Goal: Task Accomplishment & Management: Manage account settings

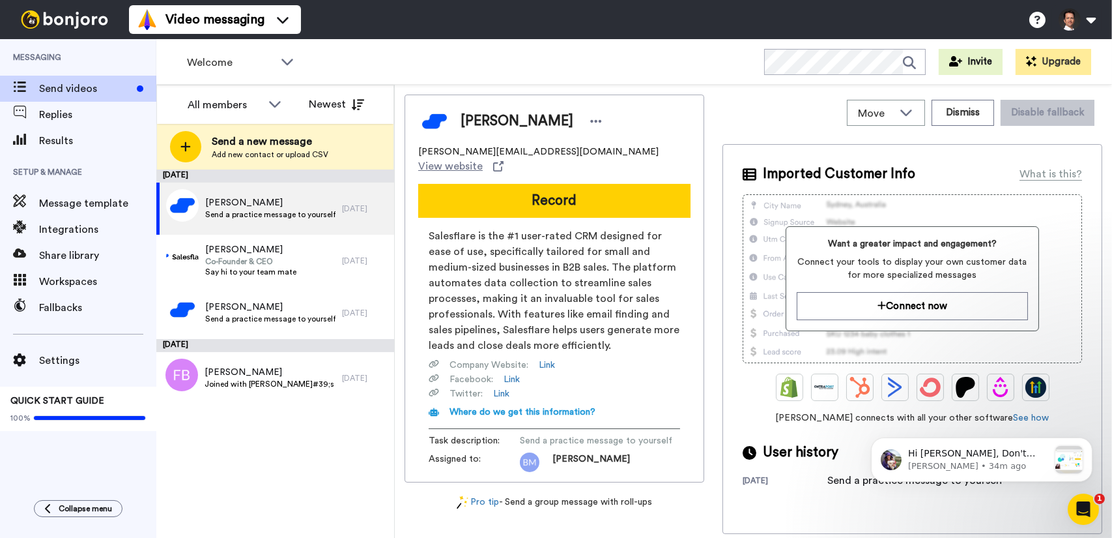
click at [1088, 511] on icon "Open Intercom Messenger" at bounding box center [1084, 509] width 22 height 22
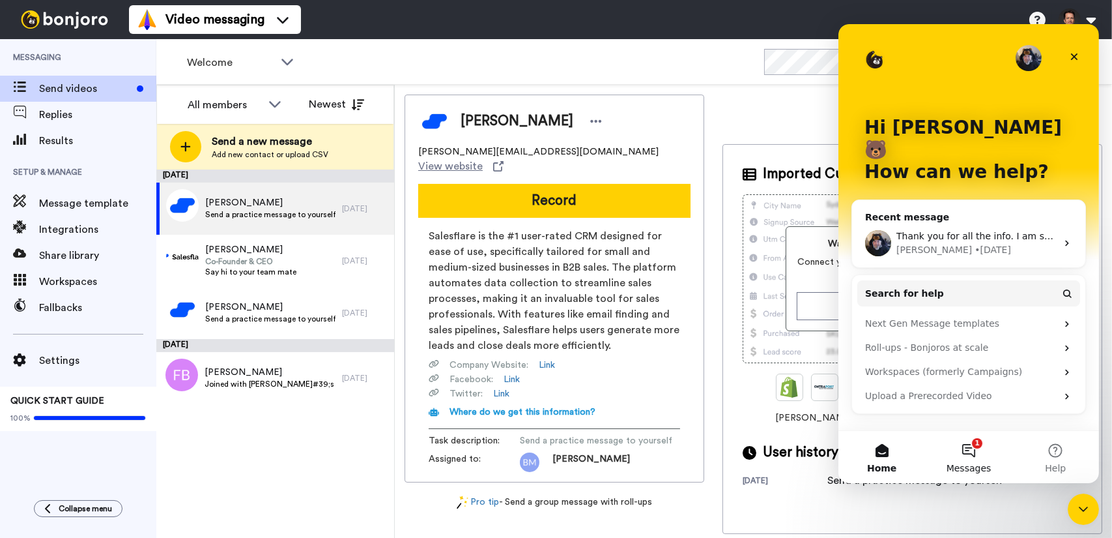
click at [976, 455] on button "1 Messages" at bounding box center [968, 457] width 87 height 52
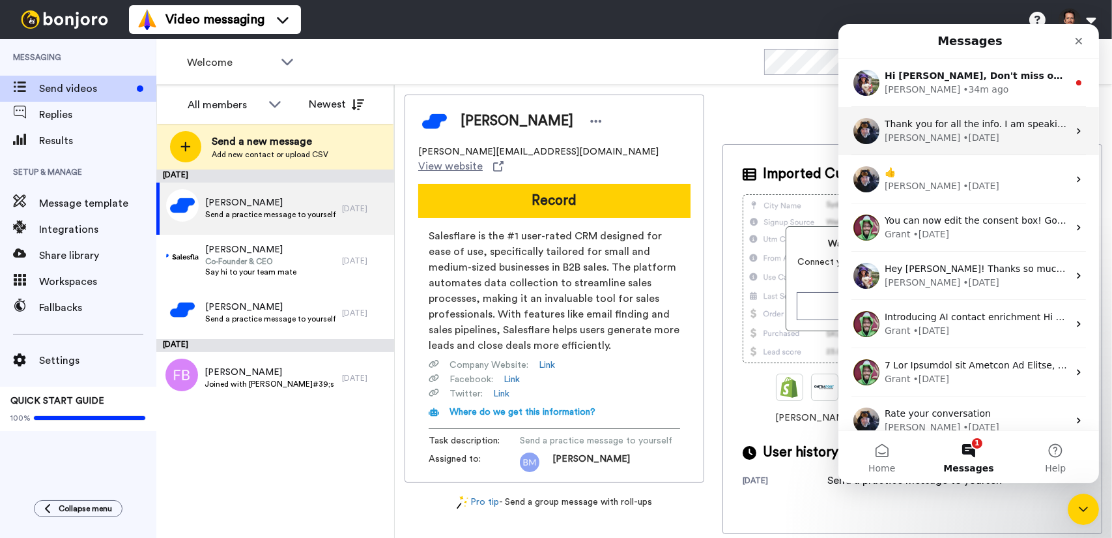
click at [993, 135] on div "Johann • 3d ago" at bounding box center [976, 138] width 184 height 14
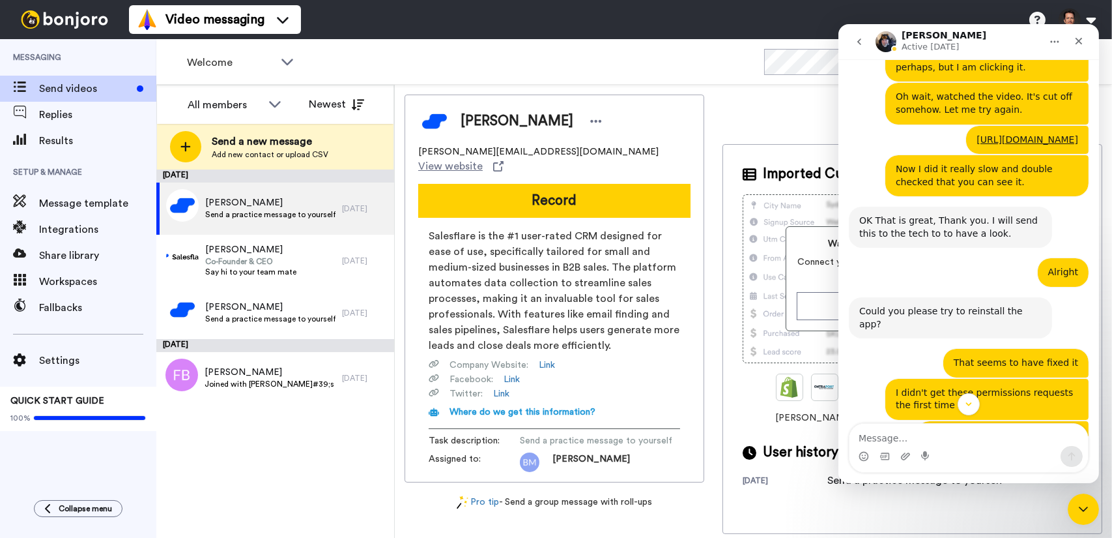
scroll to position [1746, 0]
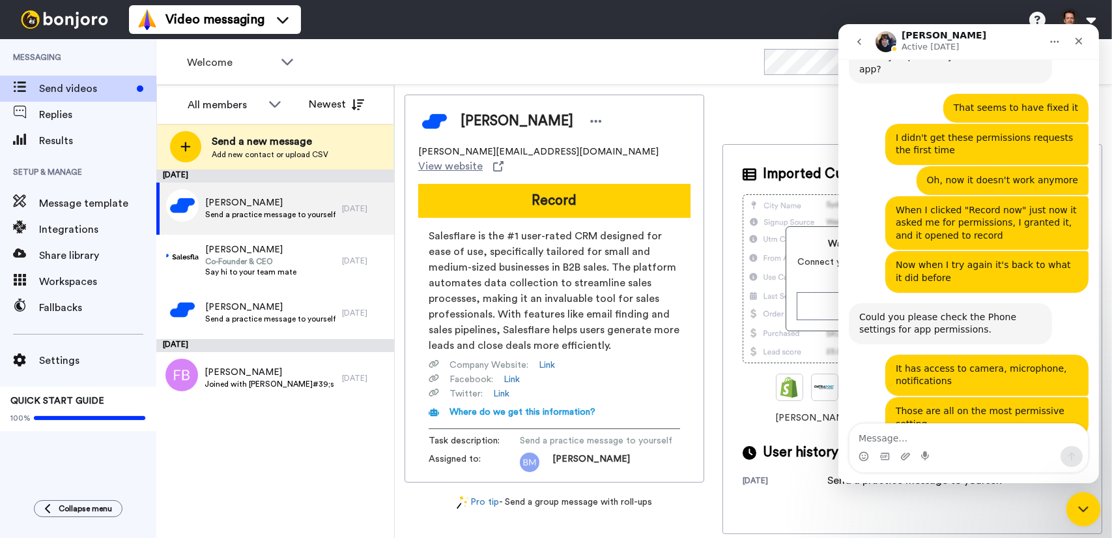
click at [1086, 506] on icon "Close Intercom Messenger" at bounding box center [1082, 507] width 16 height 16
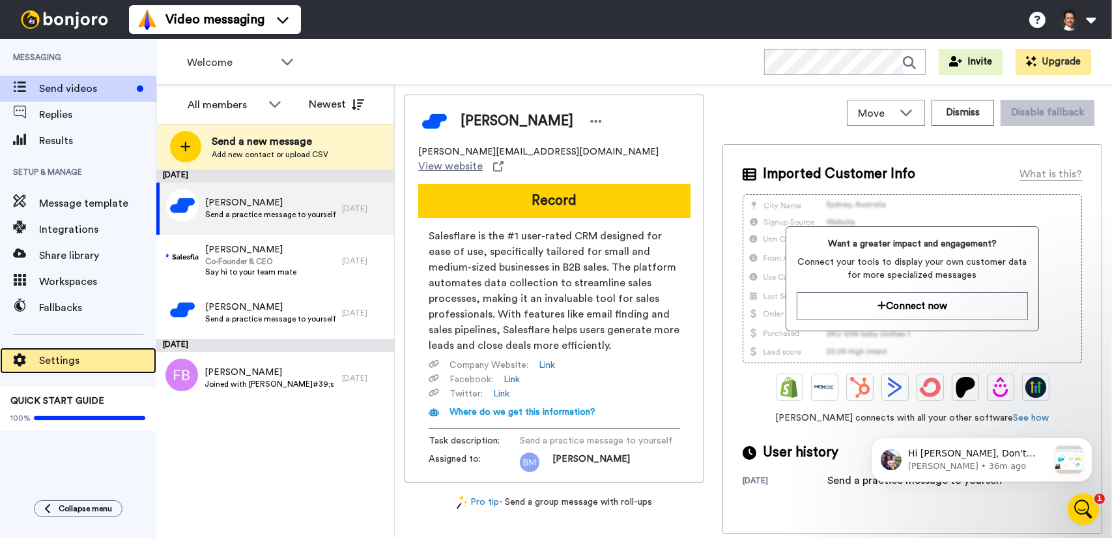
click at [77, 357] on span "Settings" at bounding box center [97, 361] width 117 height 16
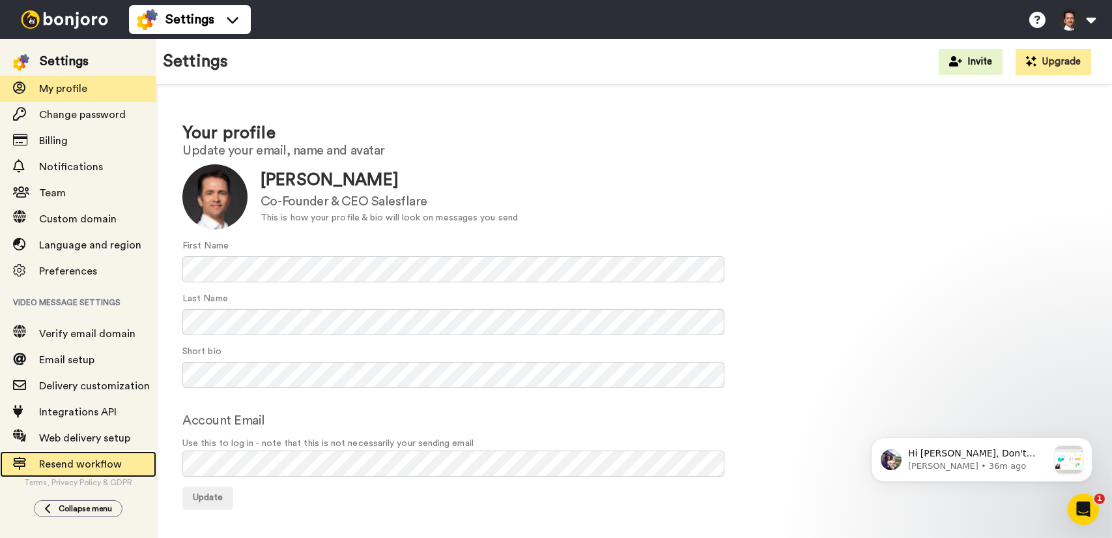
click at [97, 469] on span "Resend workflow" at bounding box center [97, 464] width 117 height 16
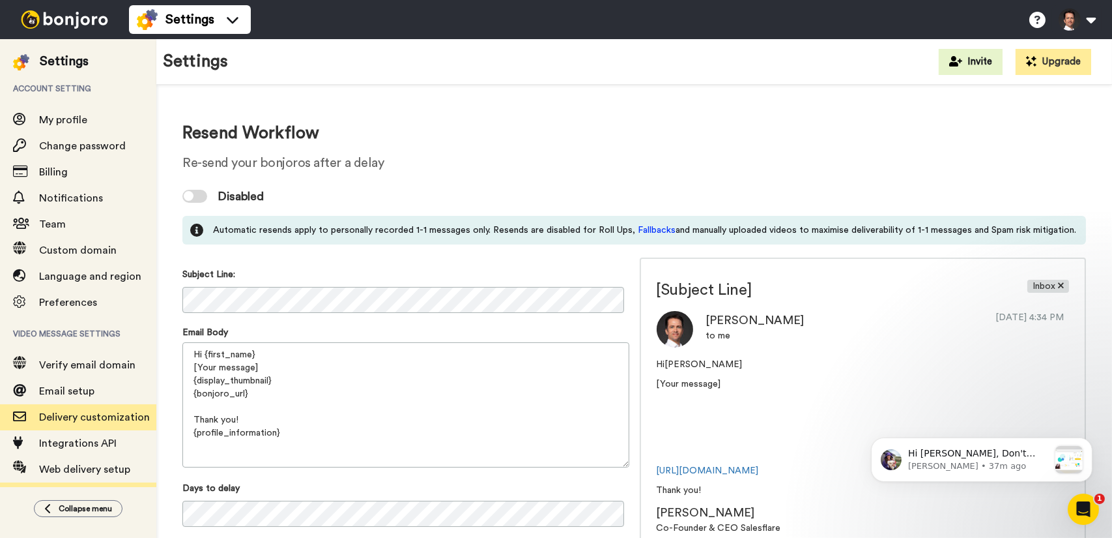
scroll to position [31, 0]
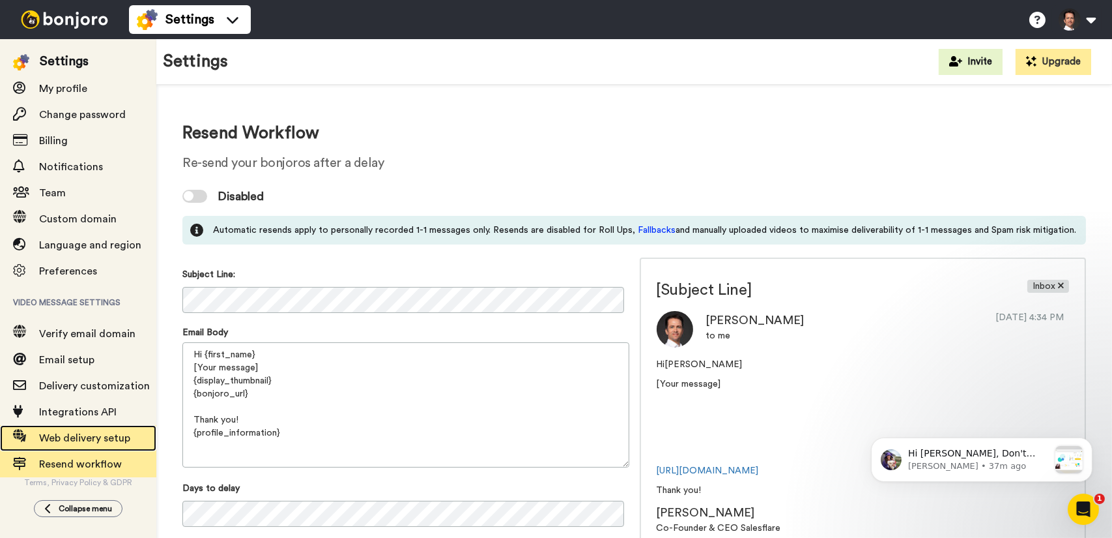
click at [122, 427] on div "Web delivery setup" at bounding box center [78, 438] width 156 height 26
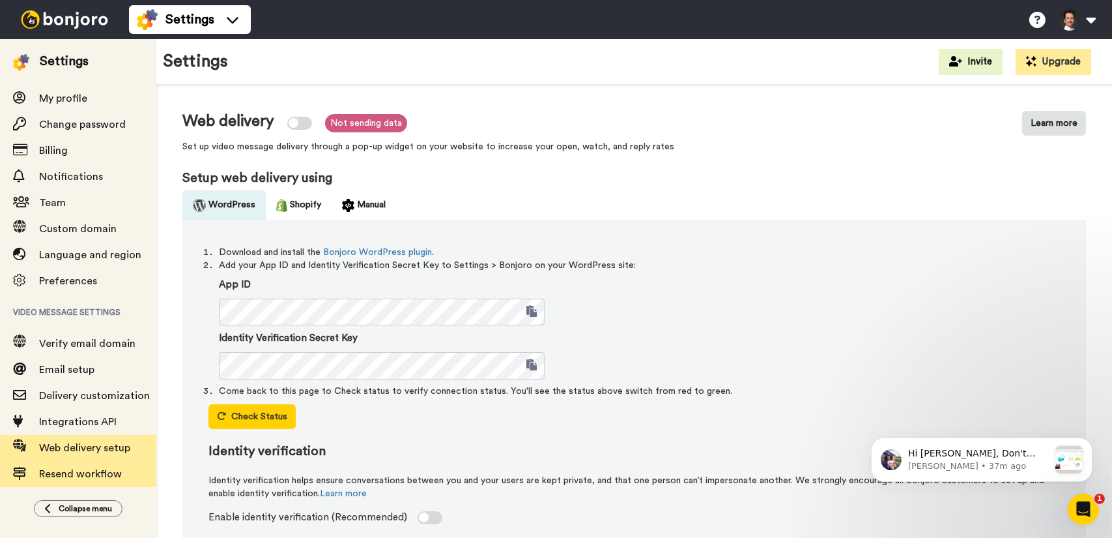
scroll to position [31, 0]
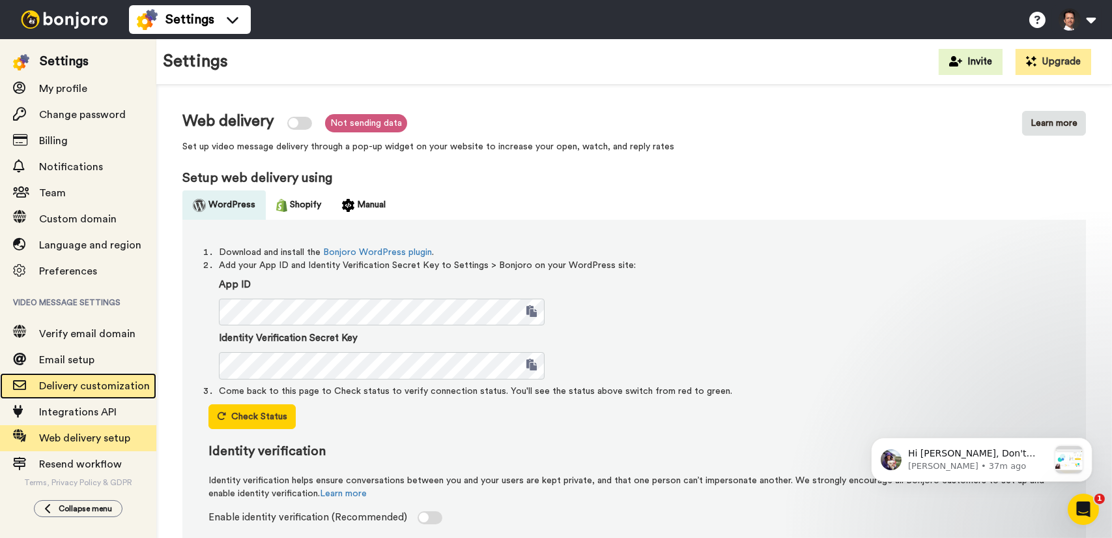
click at [82, 388] on span "Delivery customization" at bounding box center [94, 386] width 111 height 10
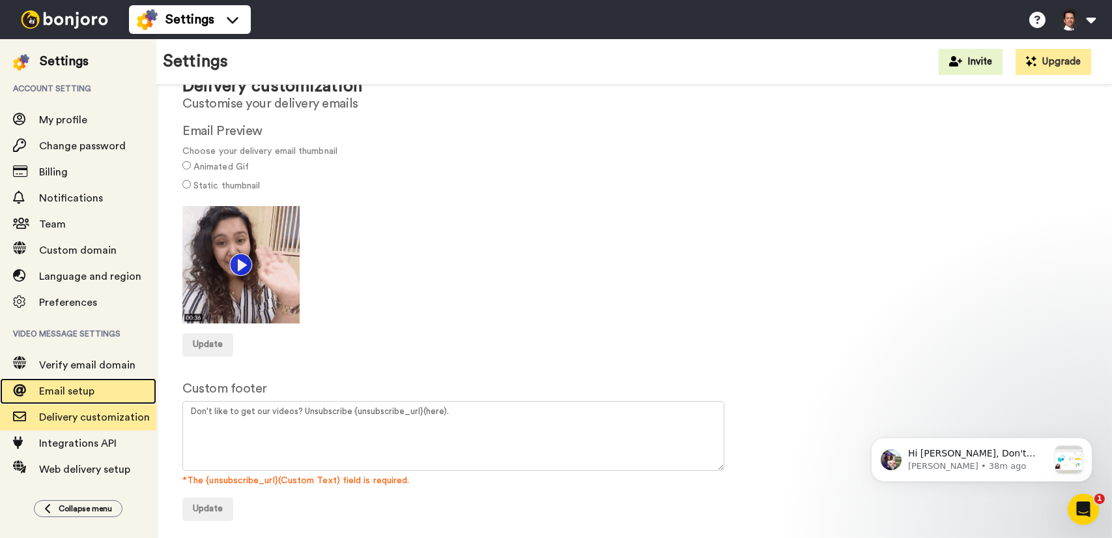
click at [92, 392] on span "Email setup" at bounding box center [66, 391] width 55 height 10
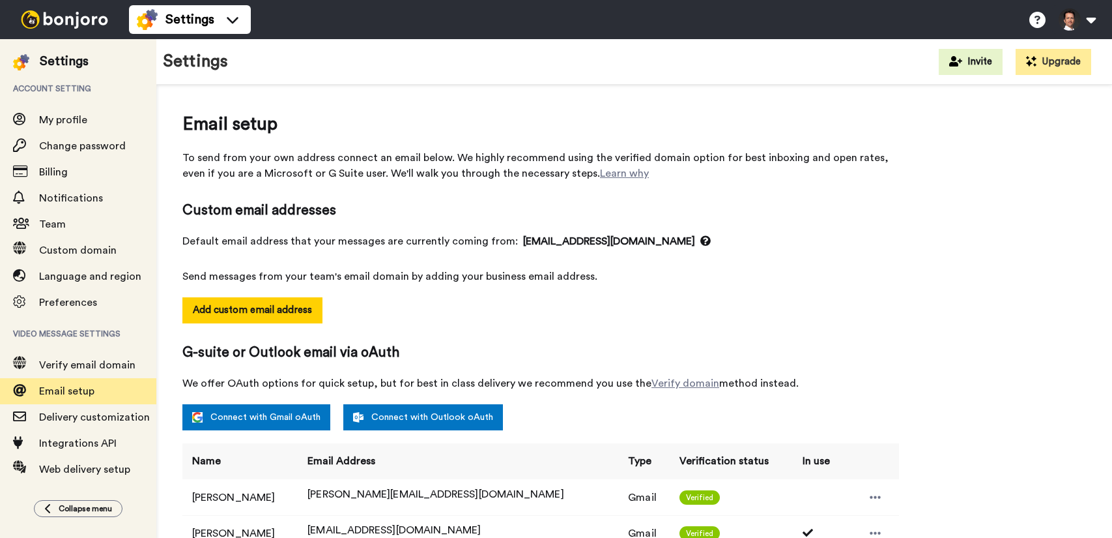
select select "164251"
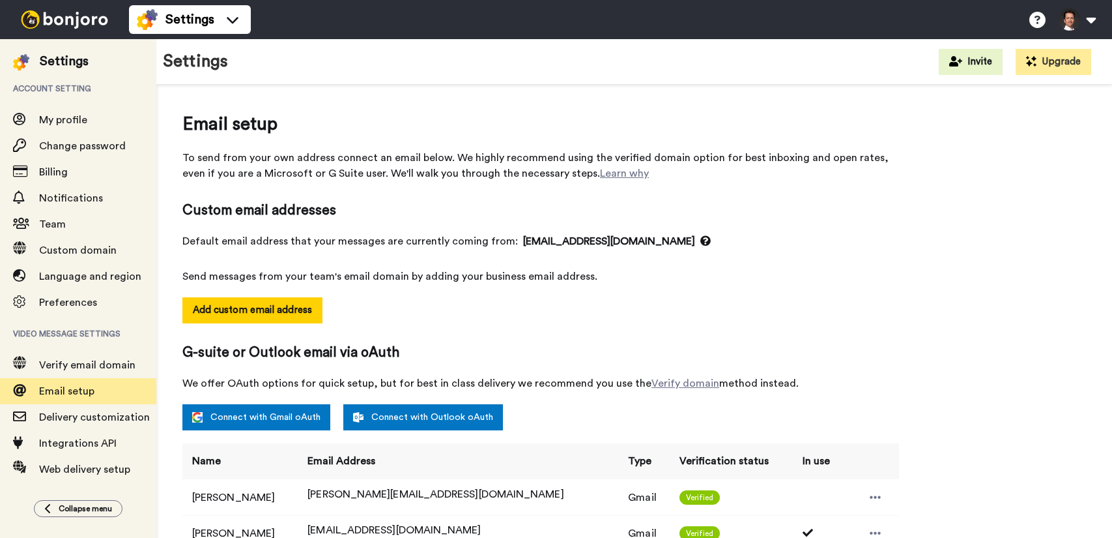
select select "164251"
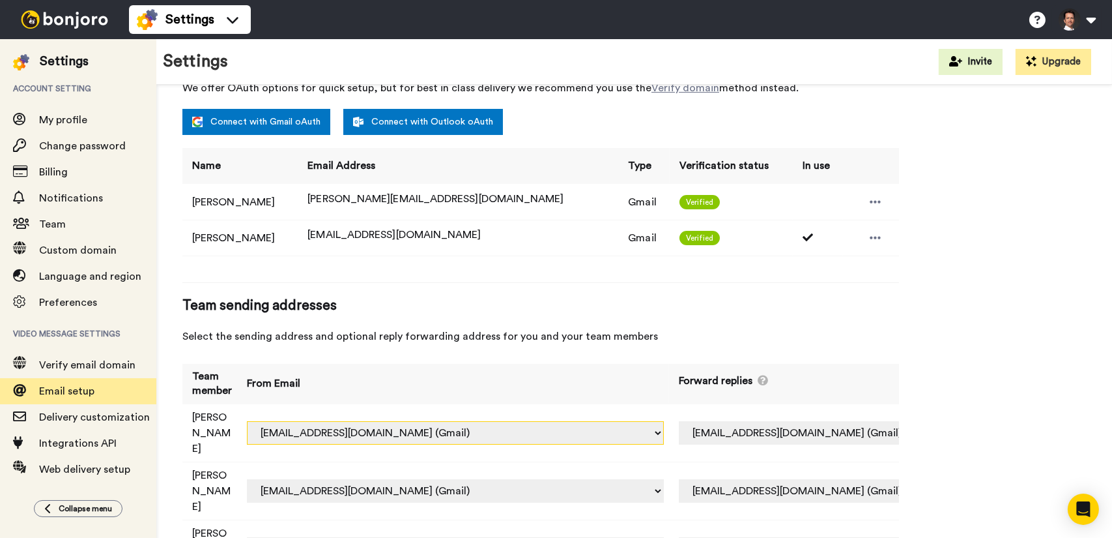
click at [594, 421] on select "[PERSON_NAME][EMAIL_ADDRESS][PERSON_NAME][DOMAIN_NAME] (Default) [EMAIL_ADDRESS…" at bounding box center [455, 432] width 417 height 23
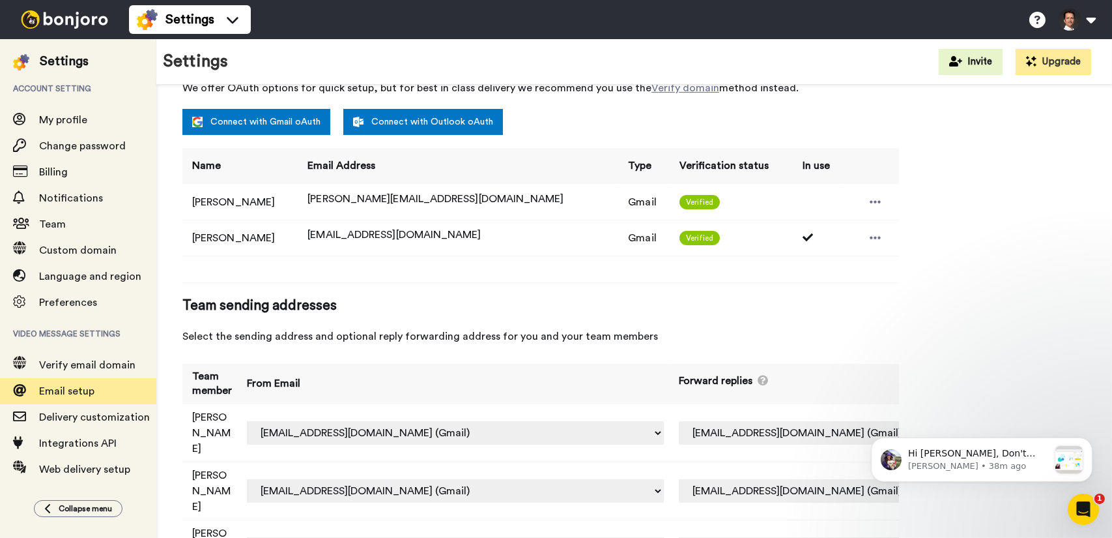
click at [564, 376] on th "From Email" at bounding box center [453, 384] width 432 height 40
drag, startPoint x: 524, startPoint y: 460, endPoint x: 503, endPoint y: 474, distance: 25.3
click at [524, 479] on select "bruno.manno.mendona@inbound.bonjoromail.com (Default) francesca.bassan@inbound.…" at bounding box center [455, 490] width 417 height 23
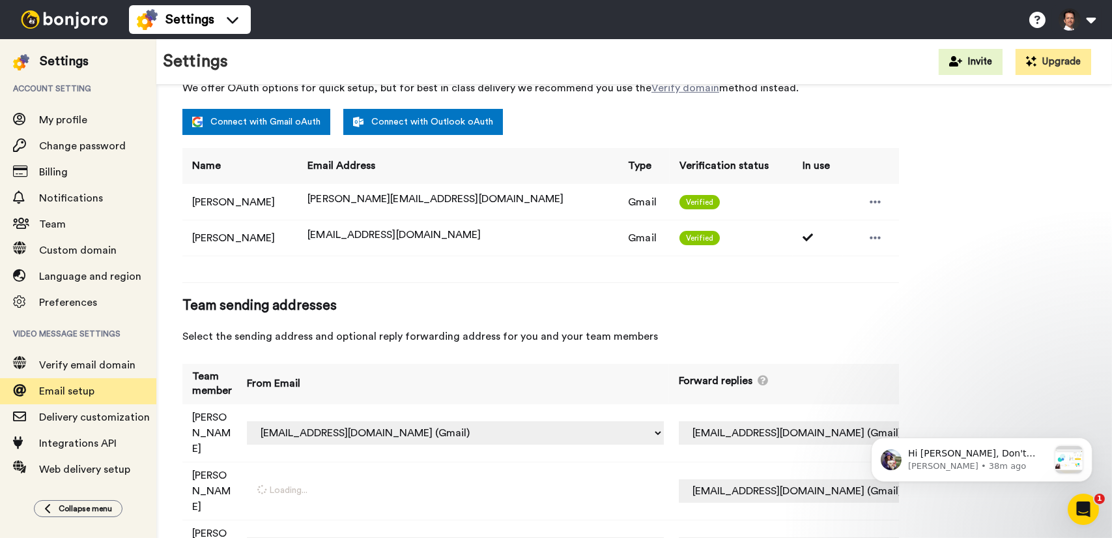
select select "24437"
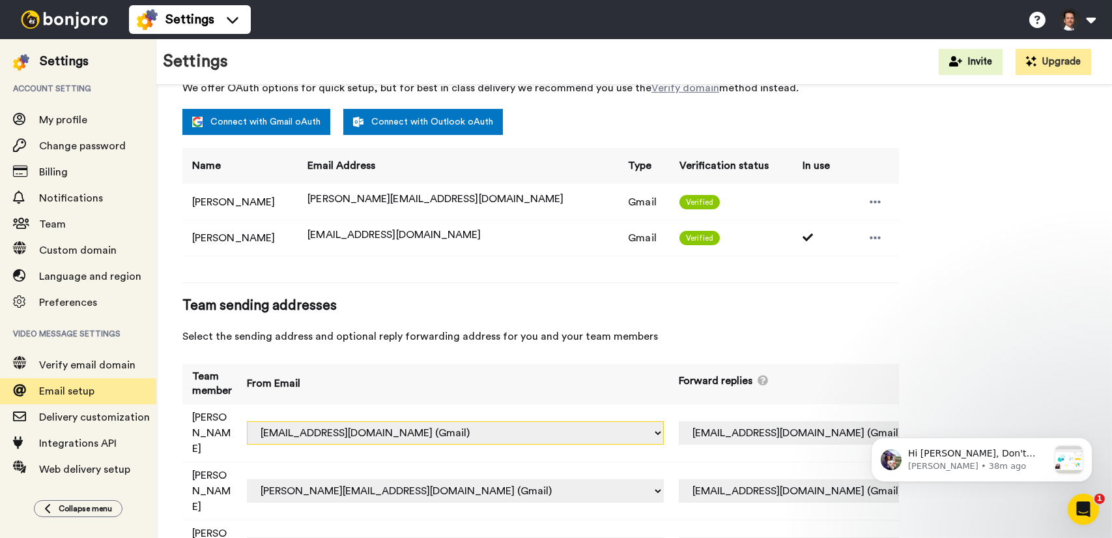
click at [474, 421] on select "bruno.manno.mendona@inbound.bonjoromail.com (Default) francesca.bassan@inbound.…" at bounding box center [455, 432] width 417 height 23
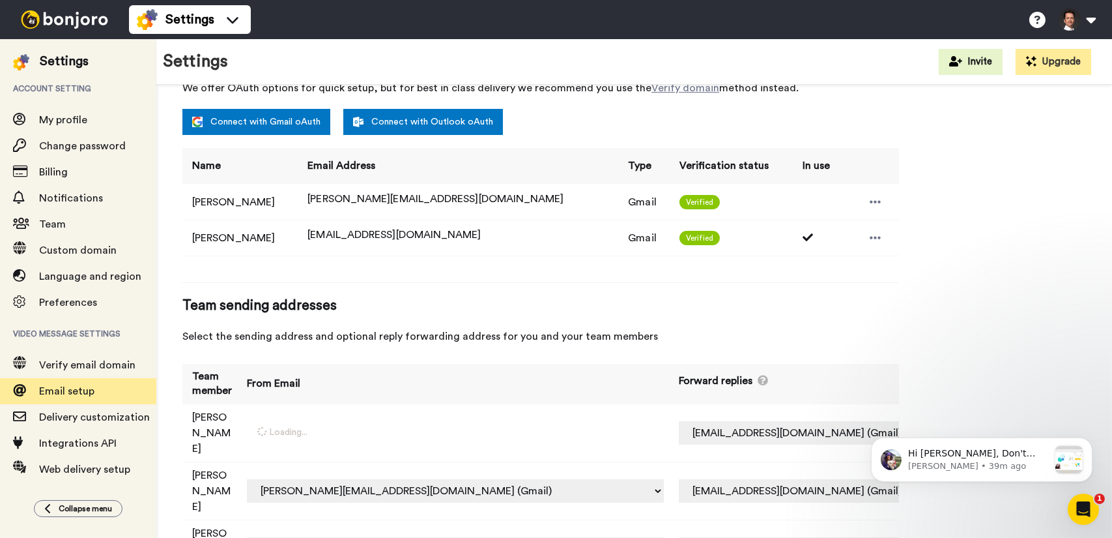
select select "164245"
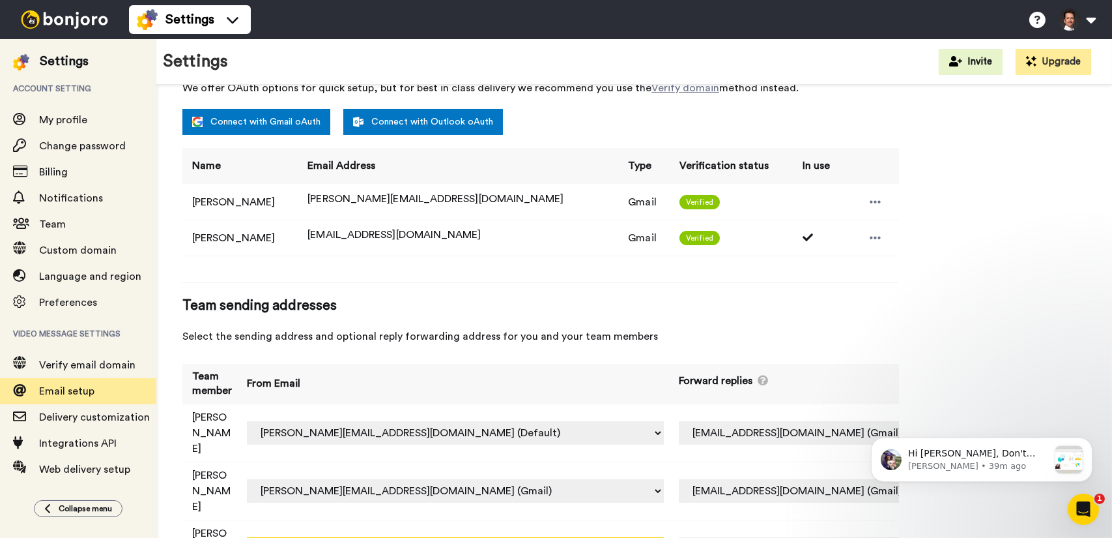
click at [755, 421] on select "Off support@salesflare.com (Gmail) jeroen@salesflare.com (Gmail)" at bounding box center [842, 432] width 326 height 23
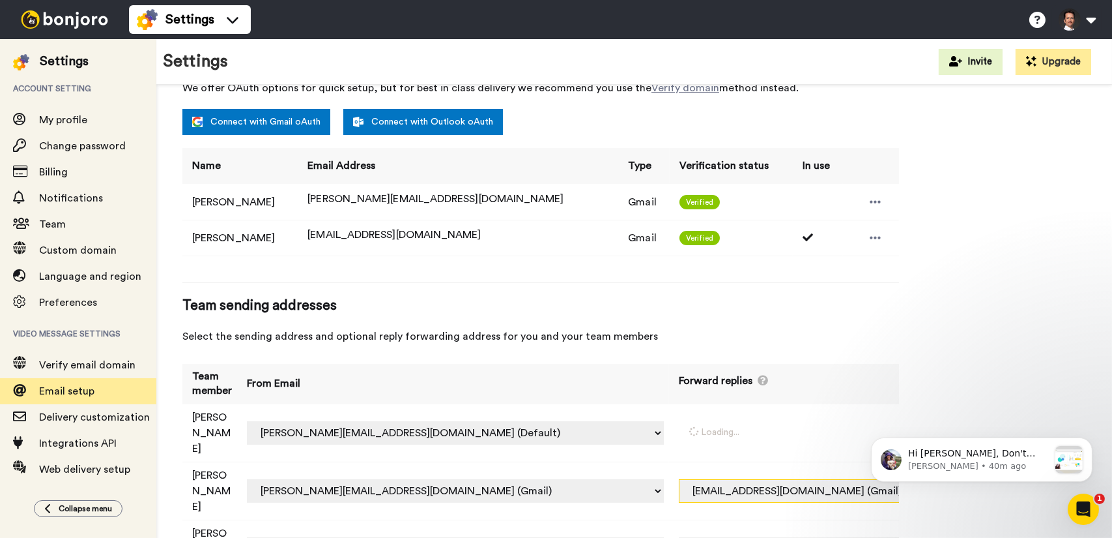
click at [760, 479] on select "Off jeroen@salesflare.com (Gmail) support@salesflare.com (Gmail)" at bounding box center [842, 490] width 326 height 23
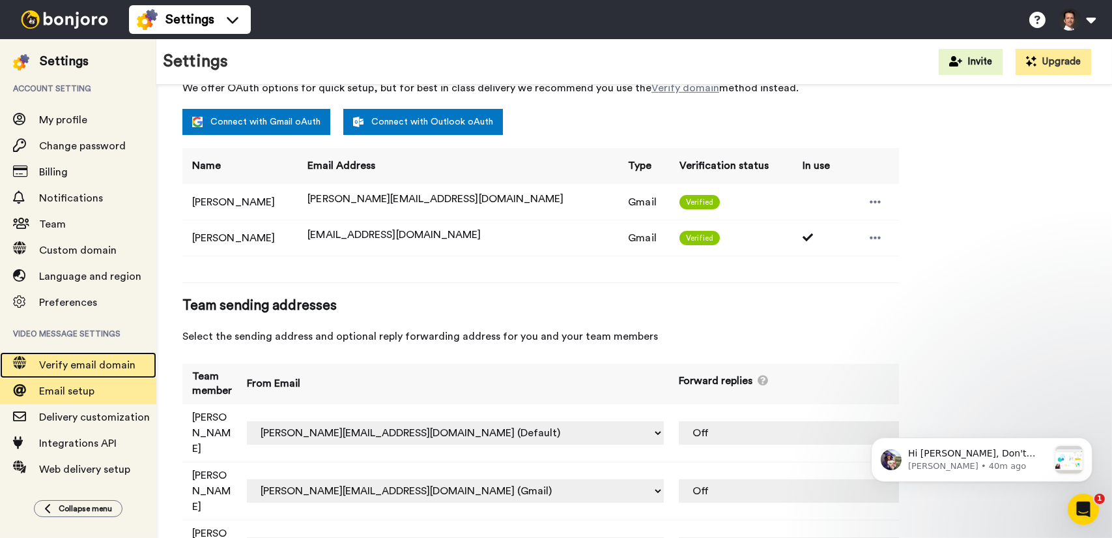
click at [111, 366] on span "Verify email domain" at bounding box center [87, 365] width 96 height 10
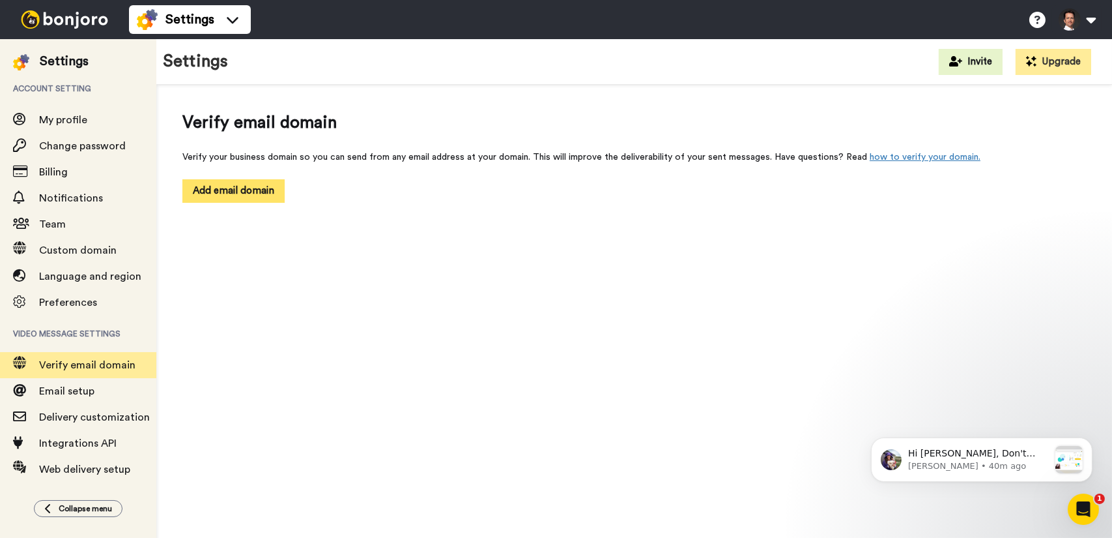
click at [234, 188] on button "Add email domain" at bounding box center [233, 190] width 102 height 23
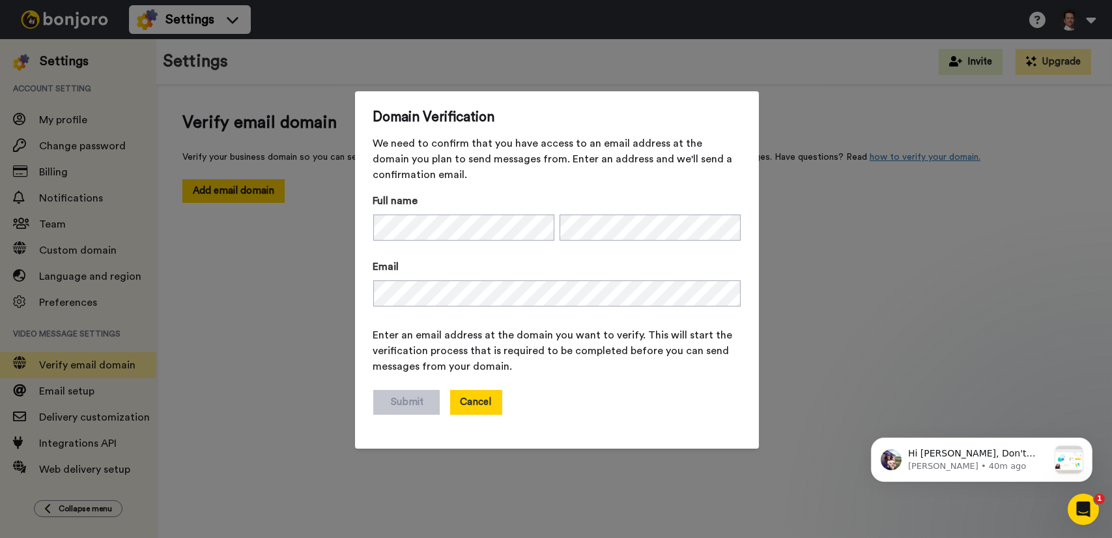
click at [476, 401] on button "Cancel" at bounding box center [476, 402] width 52 height 25
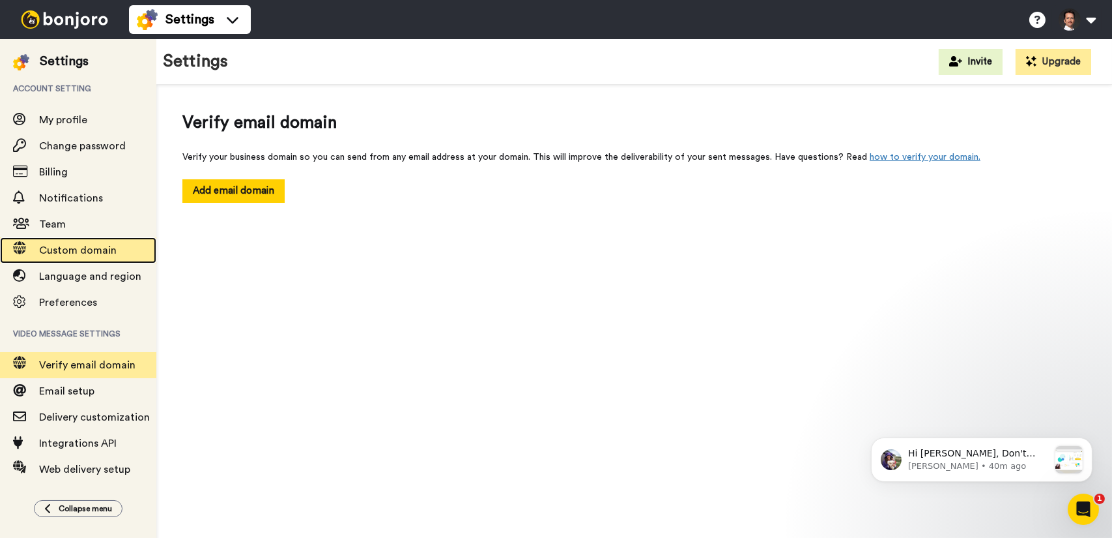
click at [79, 246] on span "Custom domain" at bounding box center [78, 250] width 78 height 10
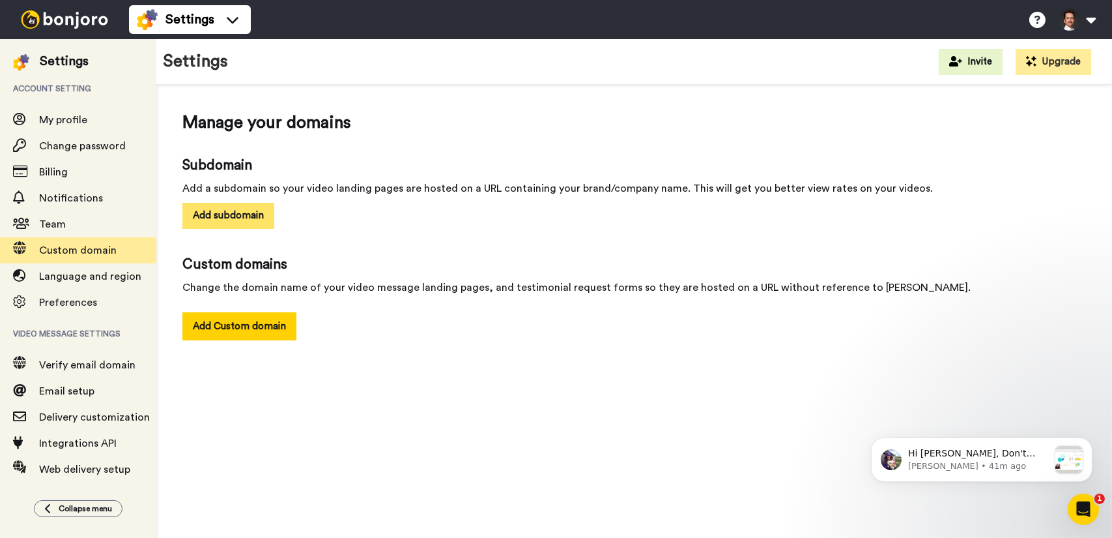
click at [240, 212] on button "Add subdomain" at bounding box center [228, 215] width 92 height 25
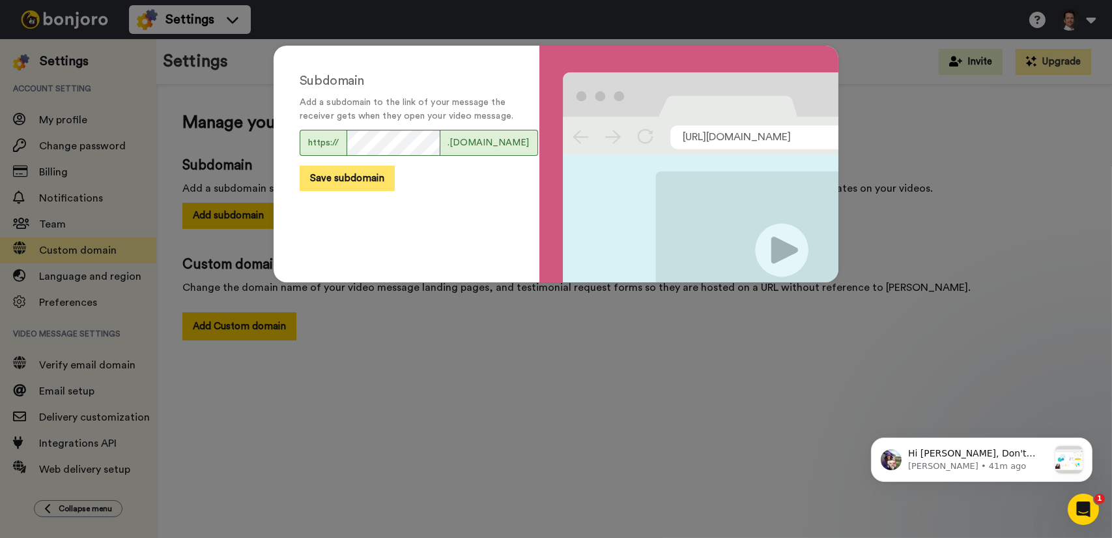
click at [341, 188] on button "Save subdomain" at bounding box center [347, 178] width 95 height 25
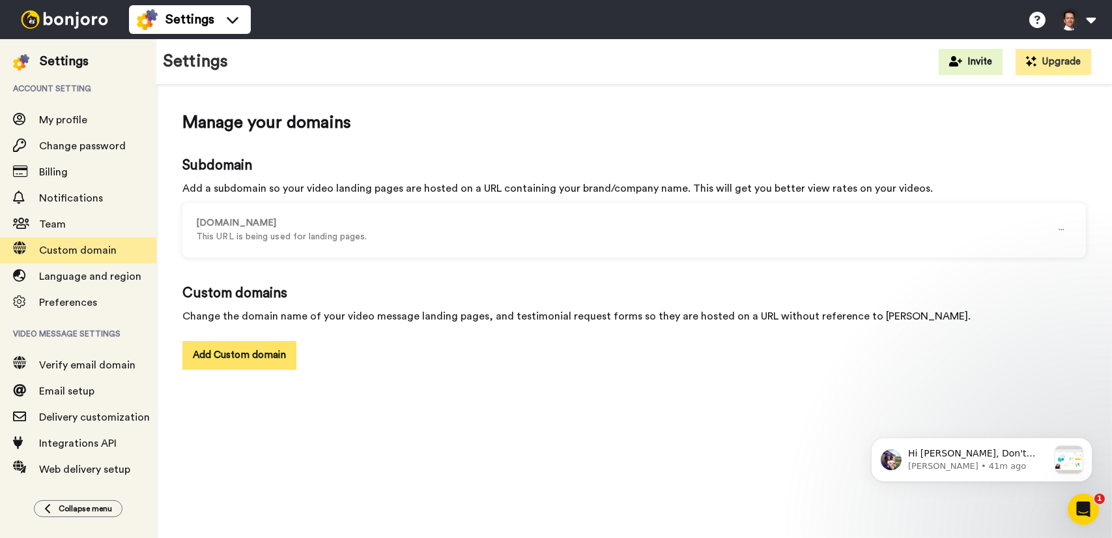
click at [245, 355] on button "Add Custom domain" at bounding box center [239, 355] width 114 height 28
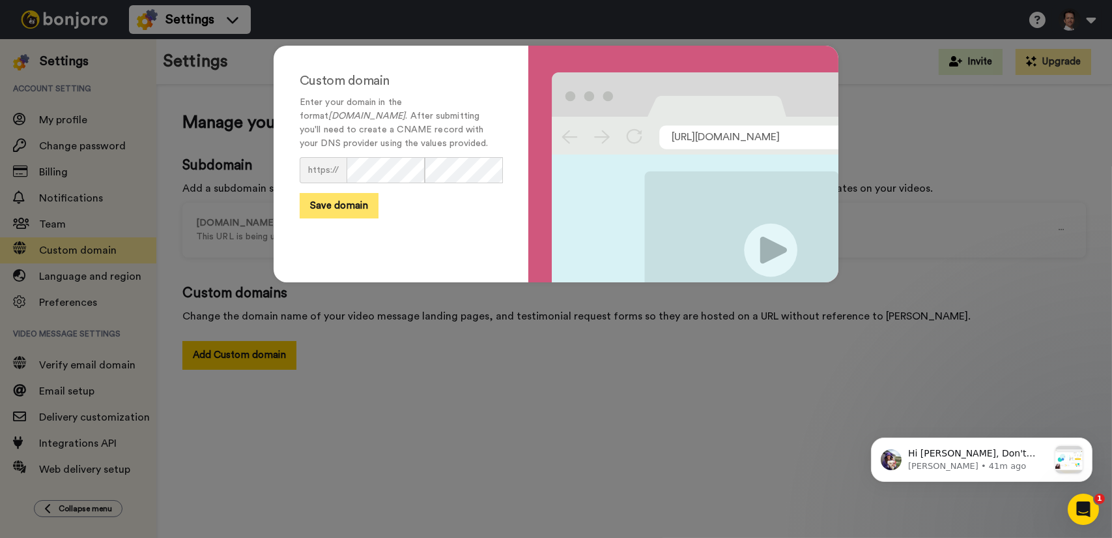
click at [347, 200] on button "Save domain" at bounding box center [339, 205] width 79 height 25
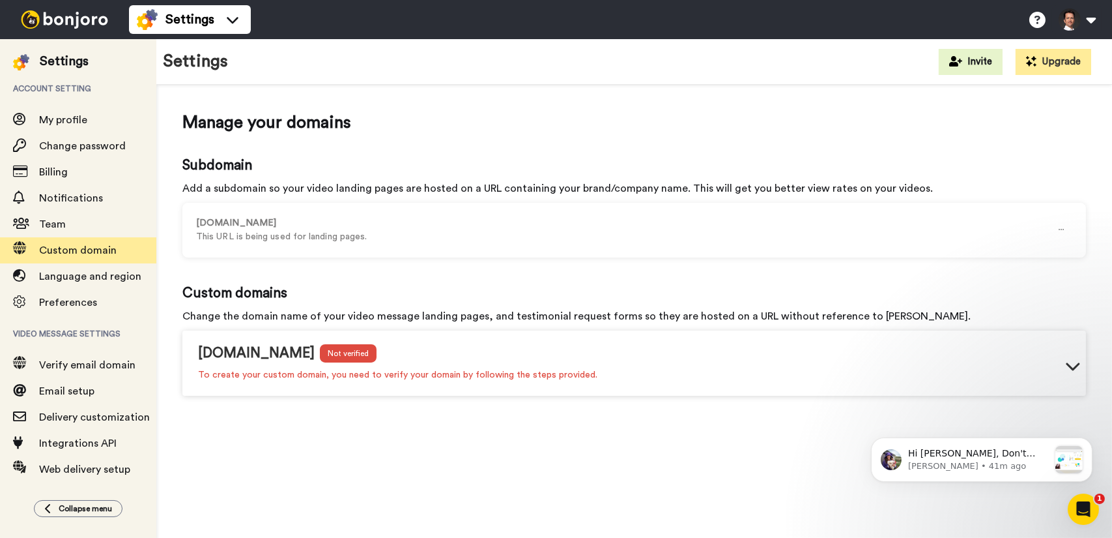
click at [1075, 370] on icon at bounding box center [1073, 366] width 16 height 16
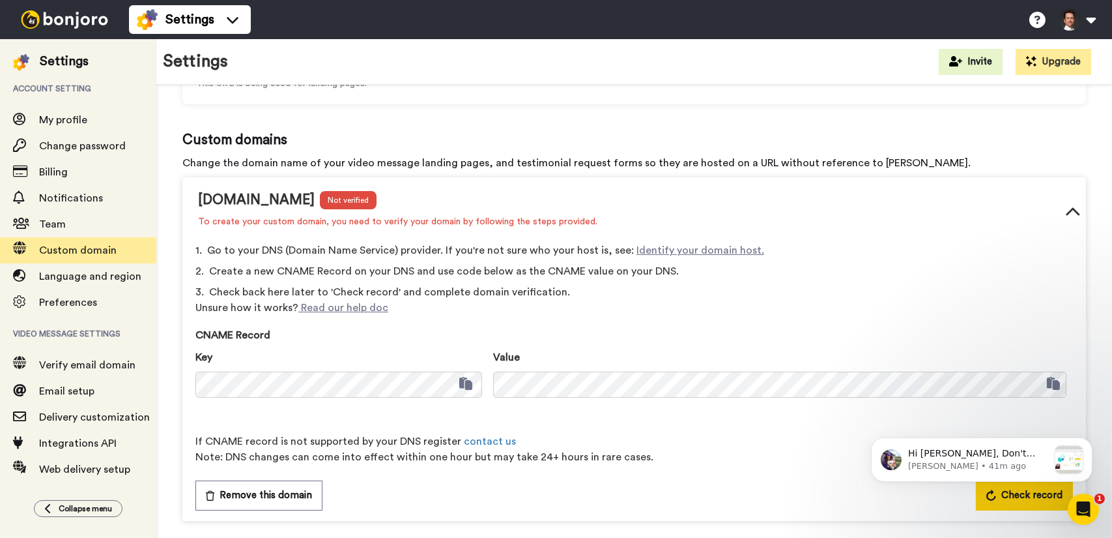
scroll to position [154, 0]
drag, startPoint x: 188, startPoint y: 19, endPoint x: 195, endPoint y: 34, distance: 16.9
click at [188, 19] on span "Settings" at bounding box center [190, 19] width 49 height 18
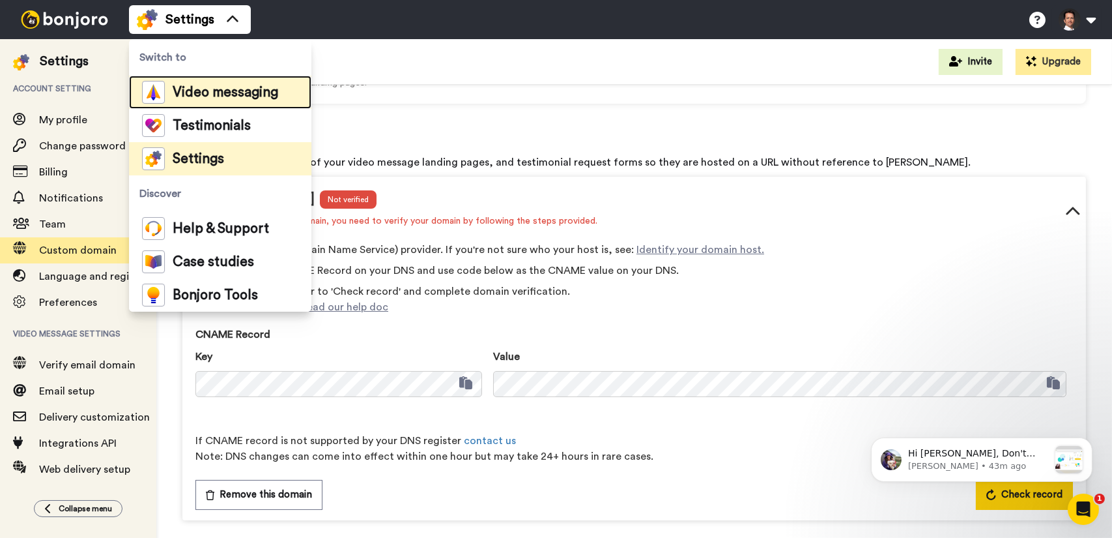
click at [212, 96] on span "Video messaging" at bounding box center [226, 92] width 106 height 13
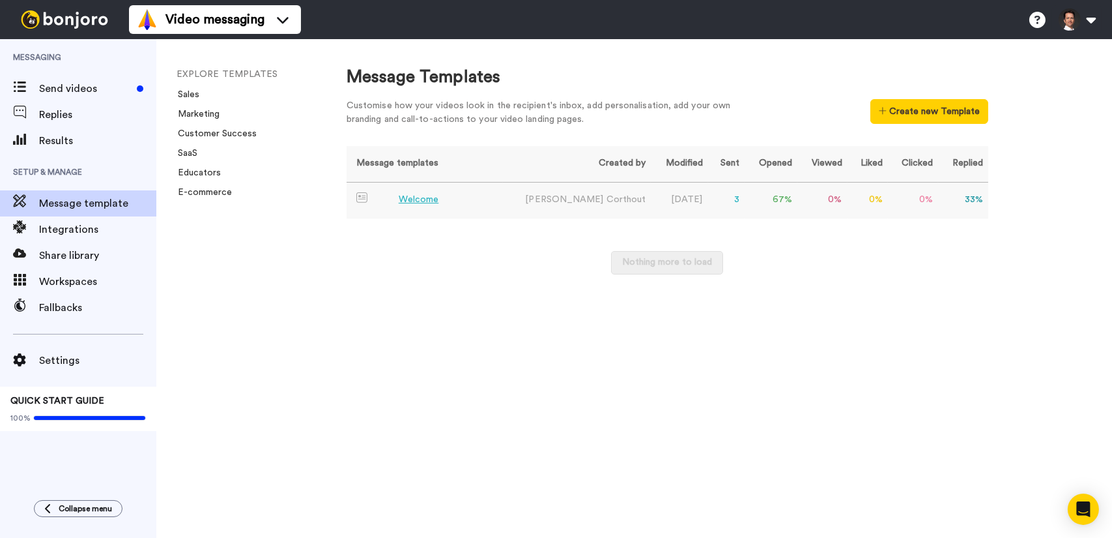
click at [425, 202] on div "Welcome" at bounding box center [419, 200] width 40 height 14
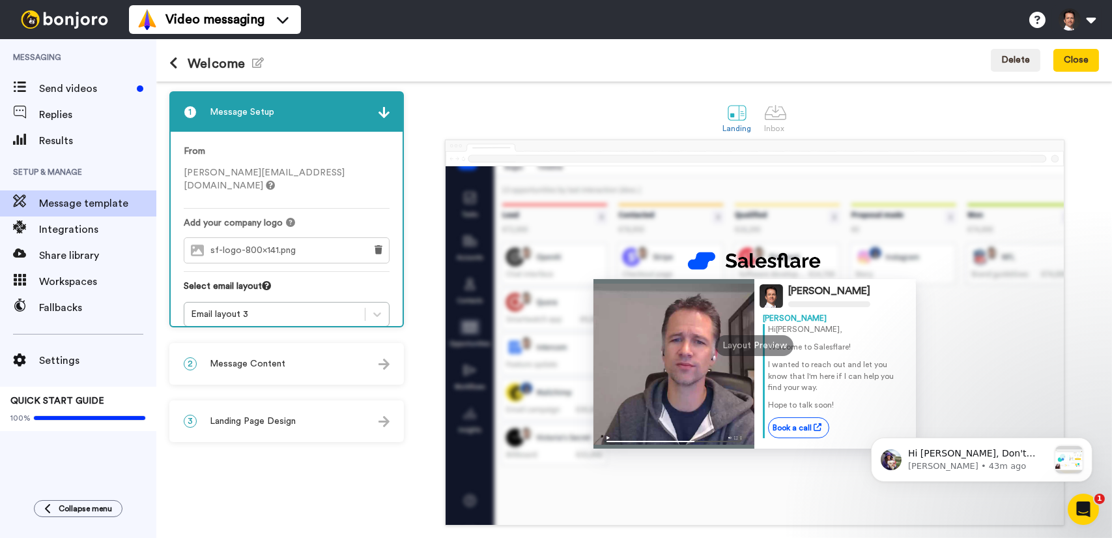
scroll to position [45, 0]
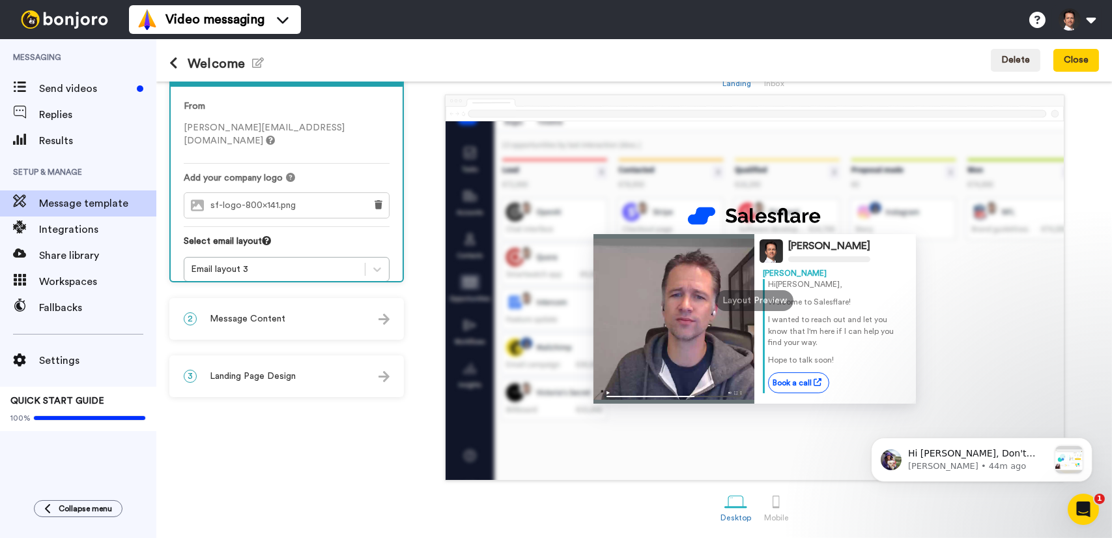
click at [373, 315] on div "2 Message Content" at bounding box center [287, 318] width 232 height 39
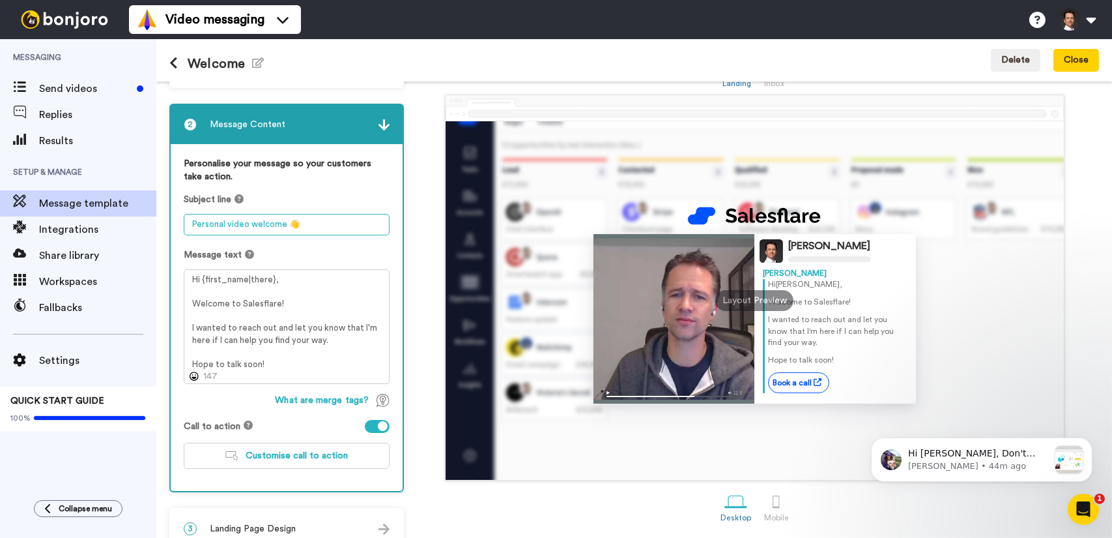
click at [258, 222] on textarea "Personal video welcome 👋" at bounding box center [287, 225] width 206 height 22
click at [284, 224] on textarea "Personal video welcome 👋" at bounding box center [287, 225] width 206 height 22
type textarea "Personal video welcome to Salesflare 👋"
click at [322, 195] on div "Subject line" at bounding box center [287, 199] width 206 height 13
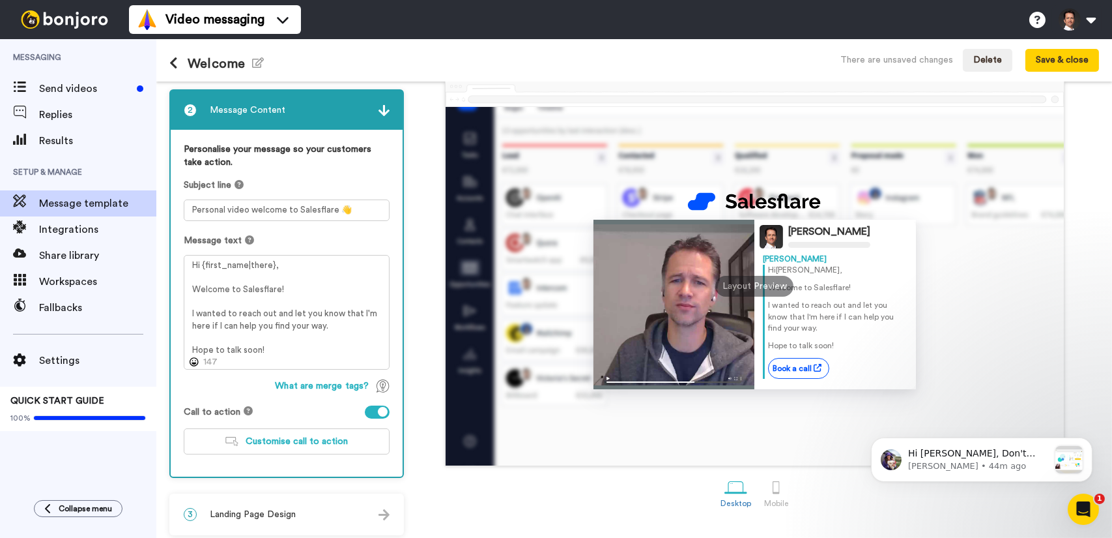
scroll to position [65, 0]
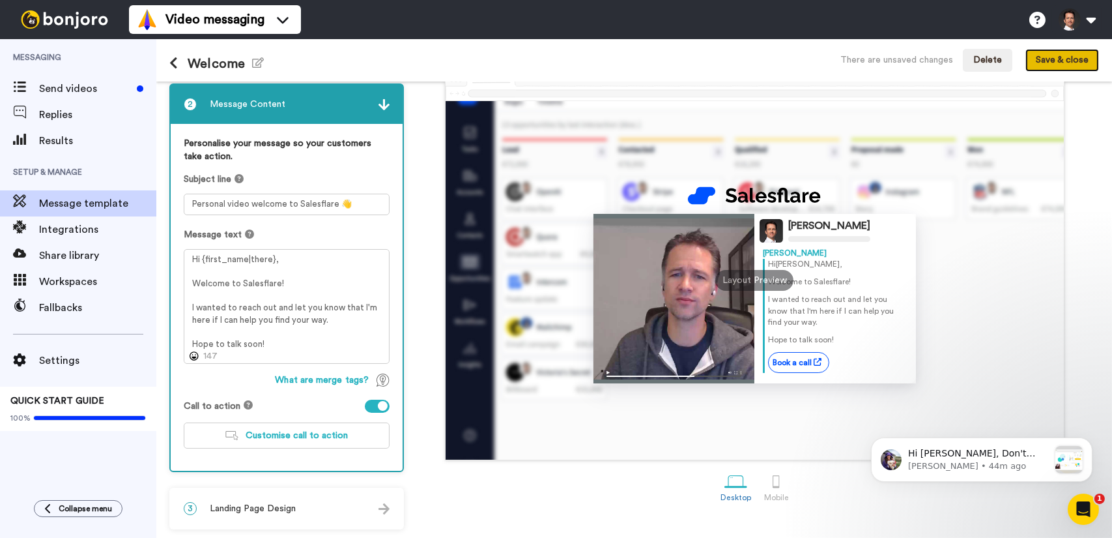
click at [1043, 68] on button "Save & close" at bounding box center [1063, 60] width 74 height 23
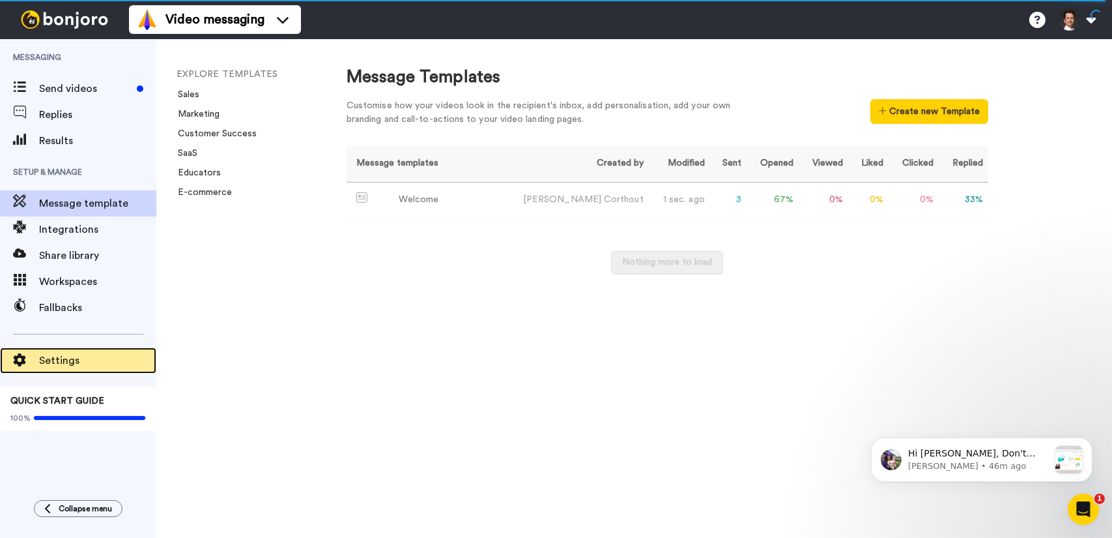
click at [67, 366] on span "Settings" at bounding box center [97, 361] width 117 height 16
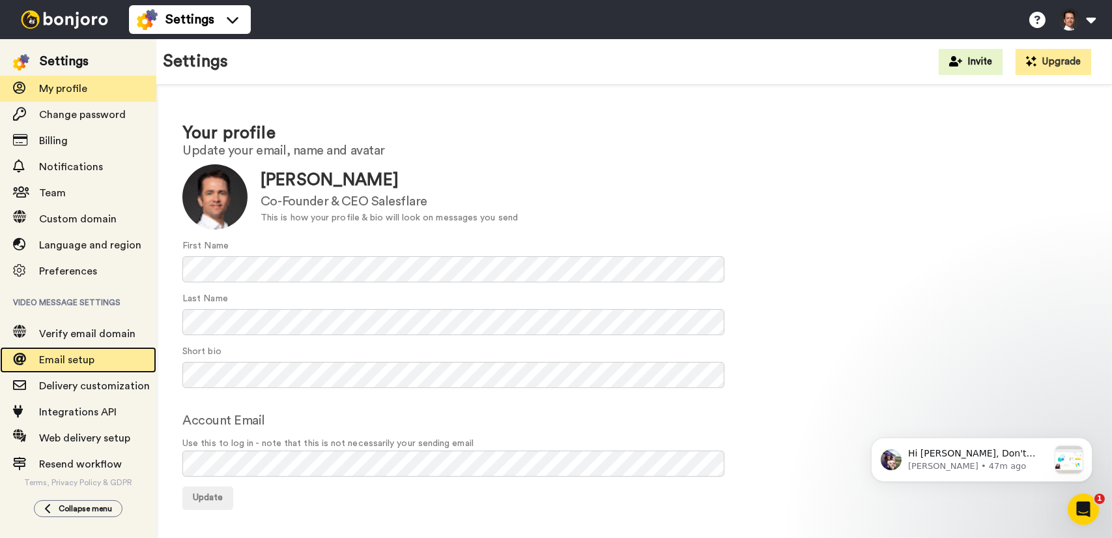
click at [91, 362] on span "Email setup" at bounding box center [66, 359] width 55 height 10
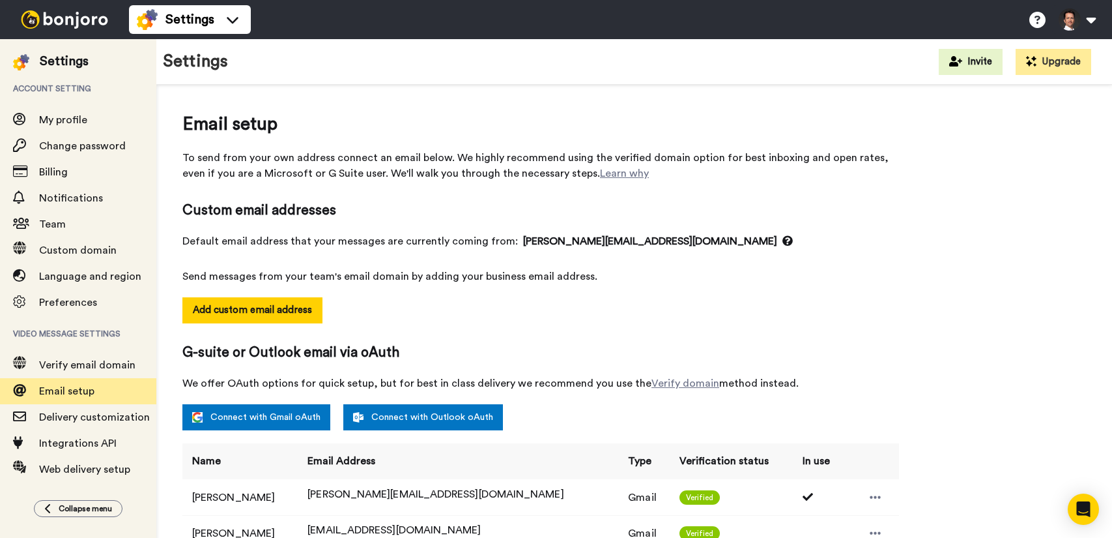
select select "164245"
select select "24437"
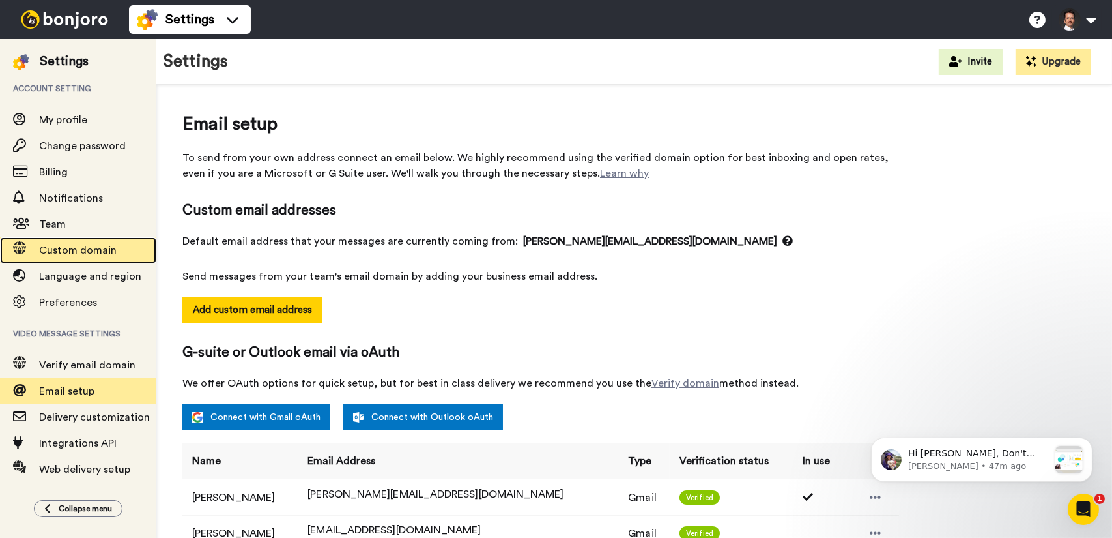
click at [83, 249] on span "Custom domain" at bounding box center [78, 250] width 78 height 10
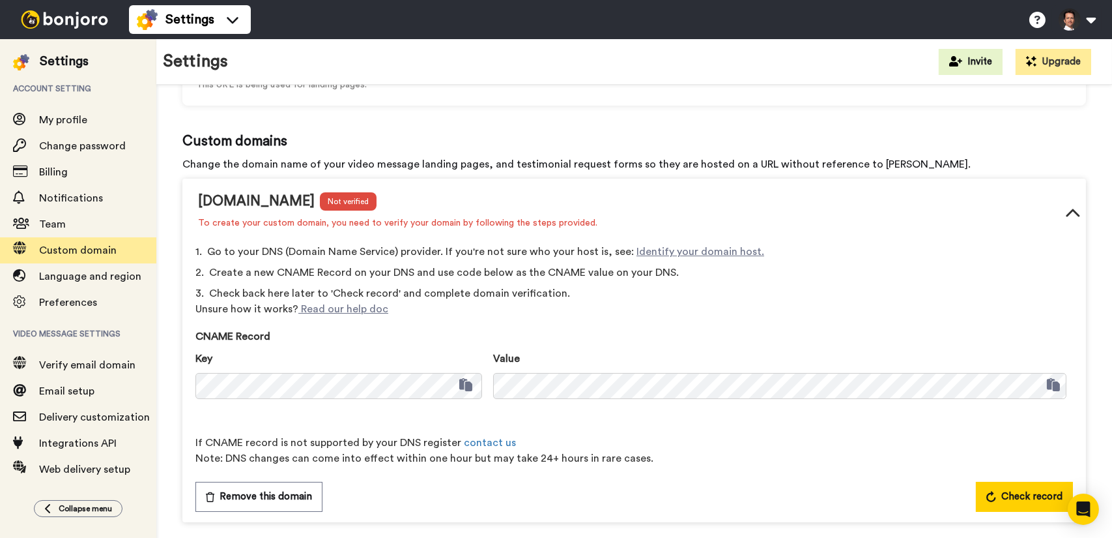
scroll to position [154, 0]
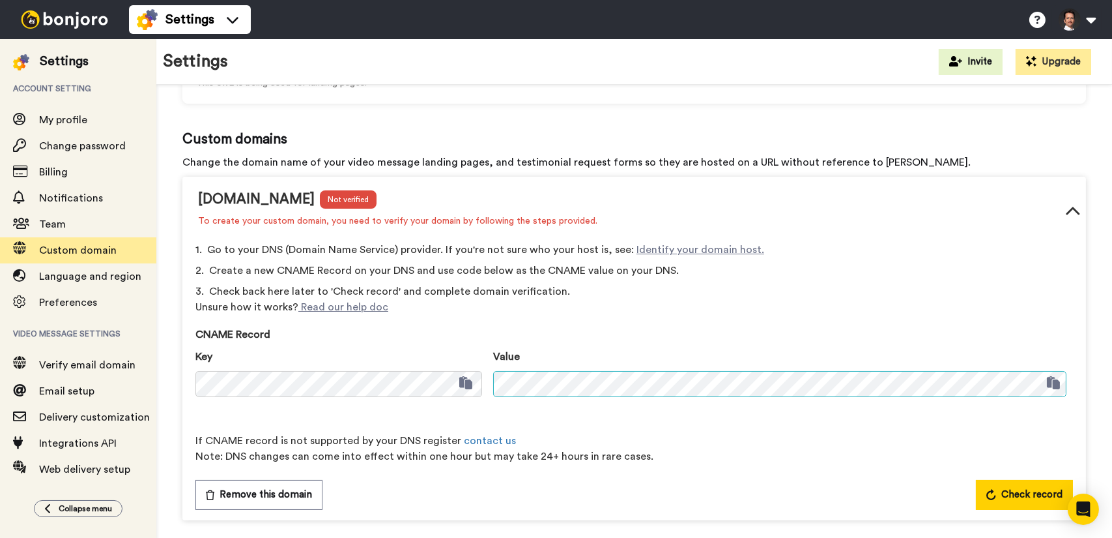
click at [363, 379] on div "Key Copied! Value Copied!" at bounding box center [634, 378] width 878 height 58
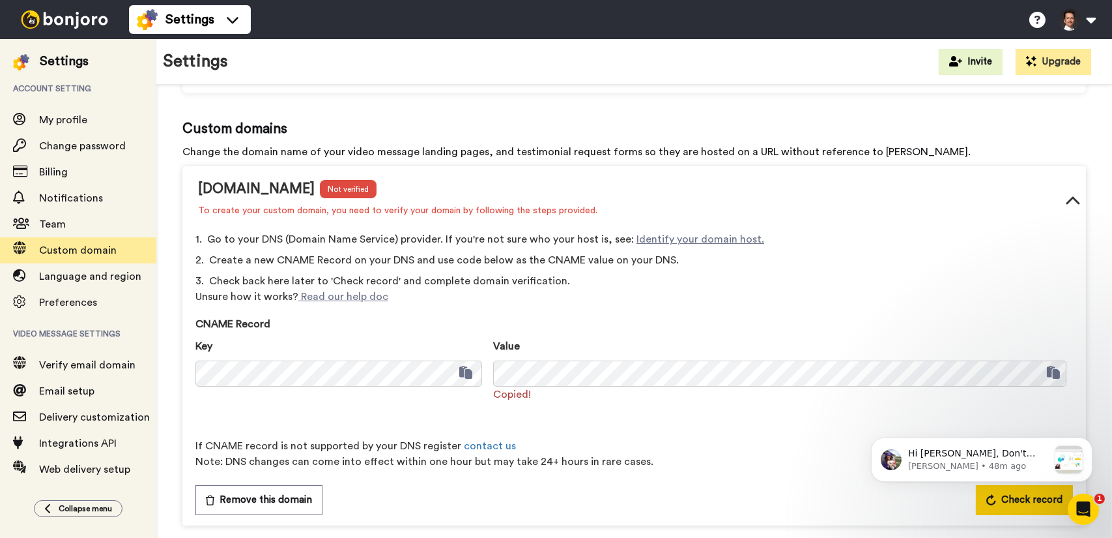
scroll to position [169, 0]
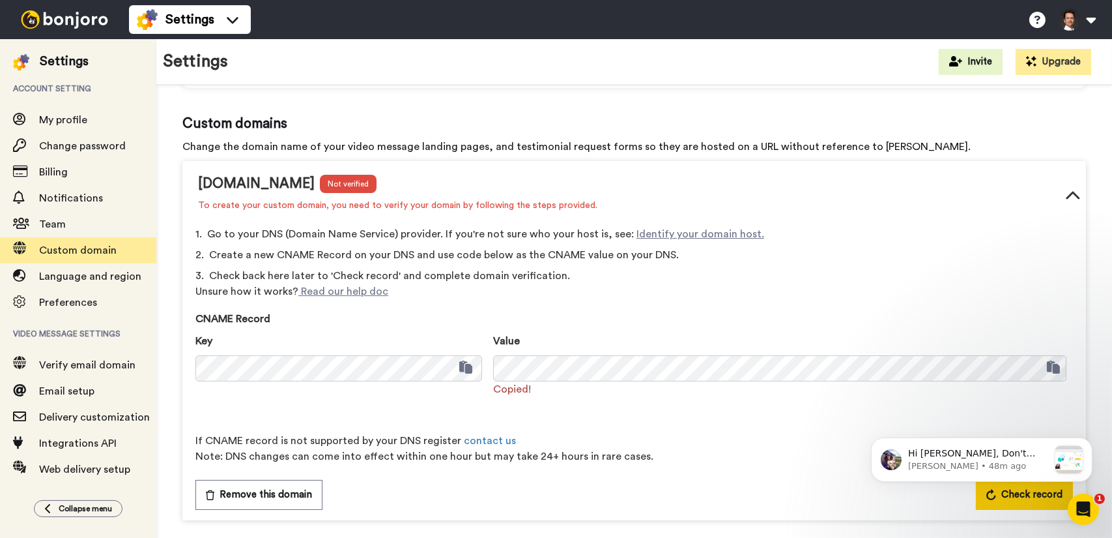
click at [996, 496] on body "Hi Jeroen, Don't miss out on free screencasting and webcam videos with our Chro…" at bounding box center [981, 456] width 250 height 81
click at [1085, 505] on icon "Open Intercom Messenger" at bounding box center [1082, 508] width 22 height 22
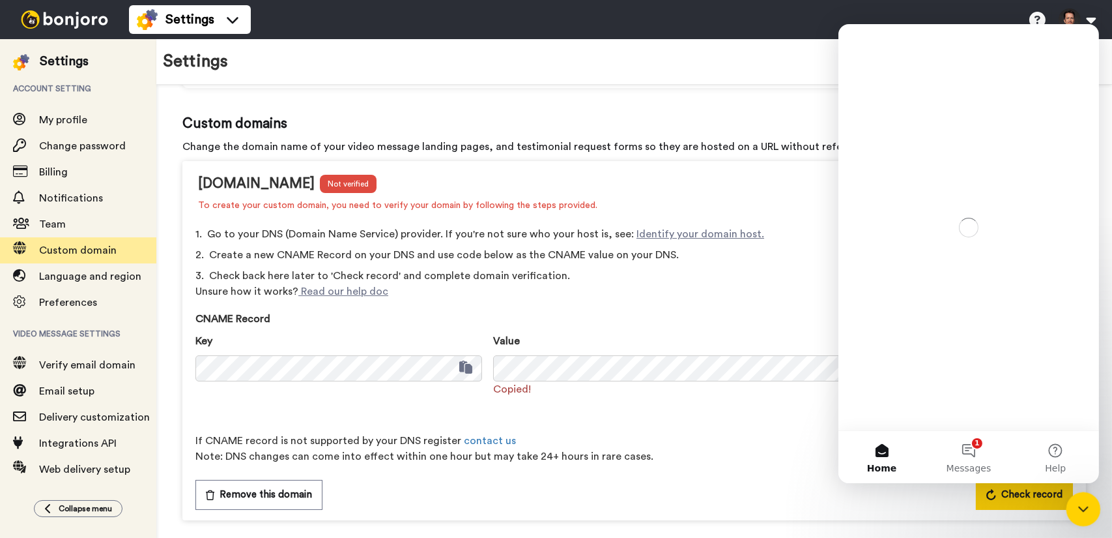
scroll to position [0, 0]
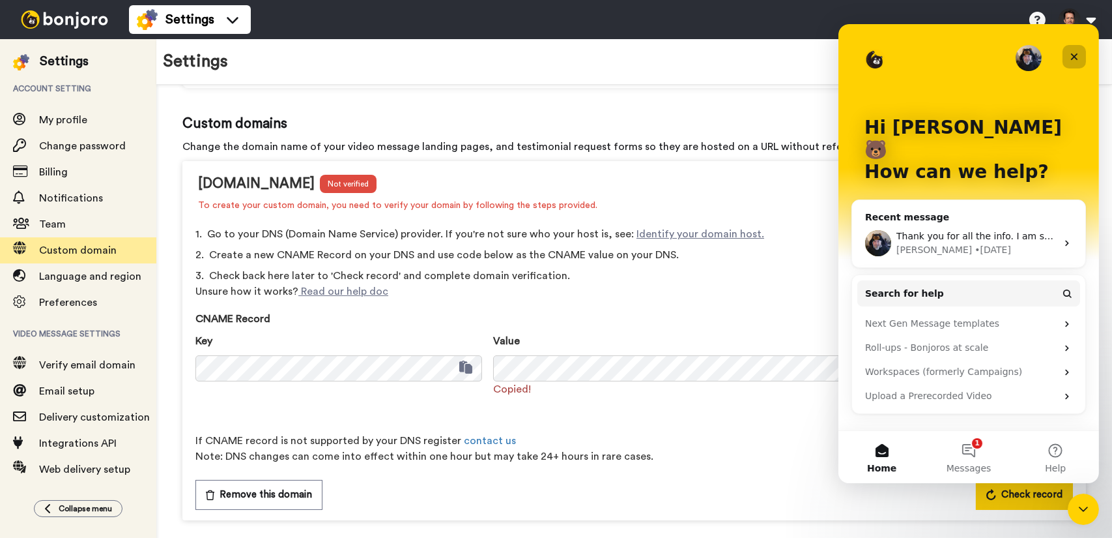
click at [1077, 60] on icon "Close" at bounding box center [1074, 56] width 10 height 10
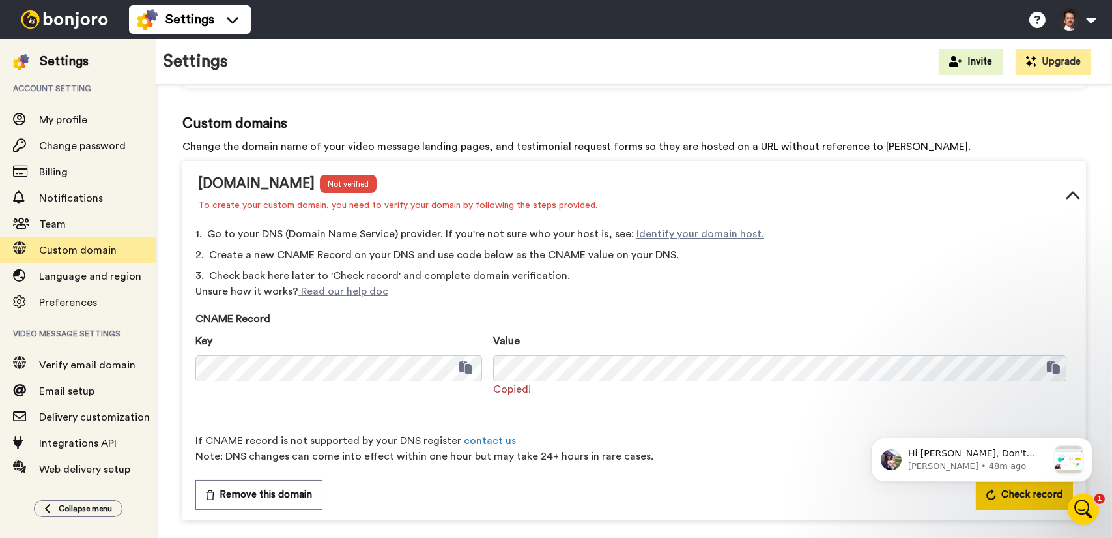
click at [996, 501] on html "Hi Jeroen, Don't miss out on free screencasting and webcam videos with our Chro…" at bounding box center [981, 456] width 261 height 91
click at [1036, 497] on html "Hi Jeroen, Don't miss out on free screencasting and webcam videos with our Chro…" at bounding box center [981, 456] width 261 height 91
click at [1084, 501] on icon "Open Intercom Messenger" at bounding box center [1082, 508] width 22 height 22
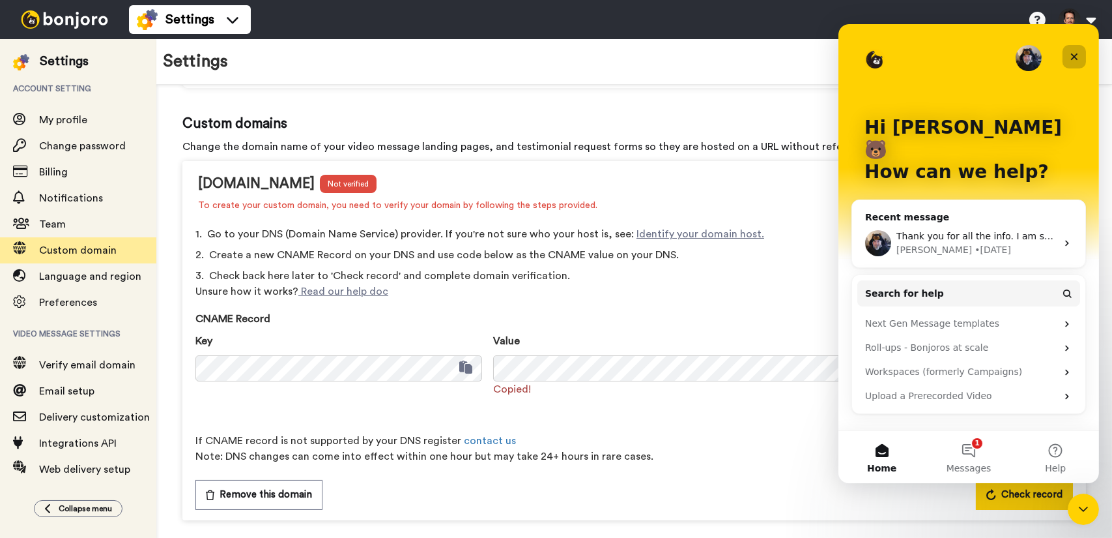
click at [1078, 61] on icon "Close" at bounding box center [1074, 56] width 10 height 10
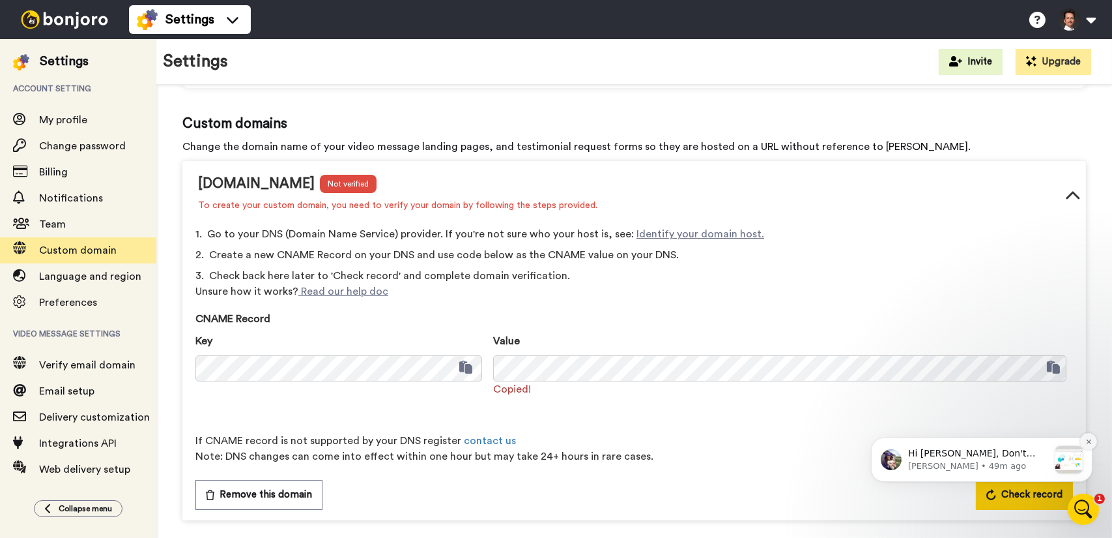
click at [1087, 436] on button "Dismiss notification" at bounding box center [1088, 440] width 17 height 17
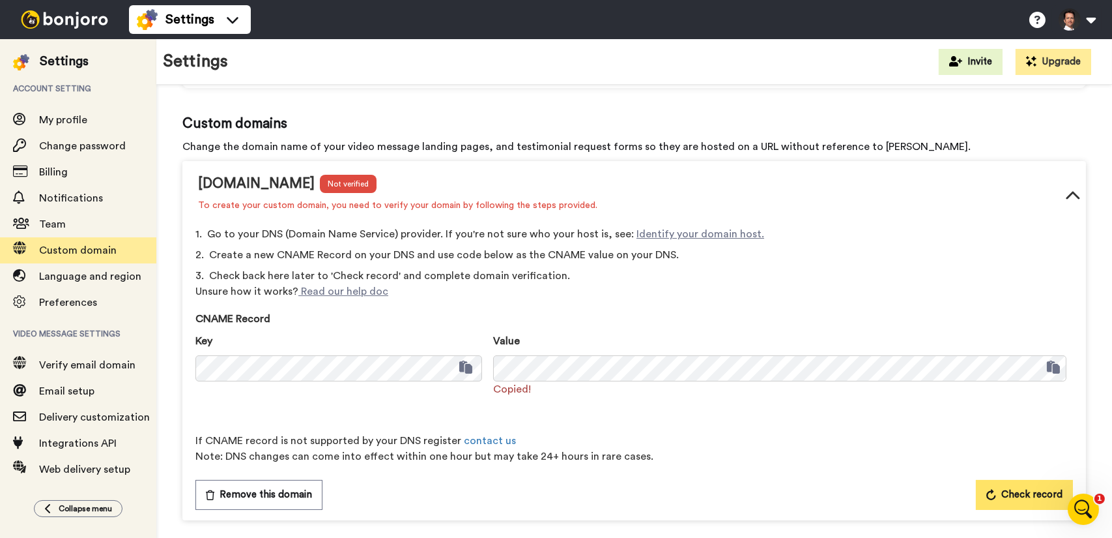
click at [1024, 492] on span "Check record" at bounding box center [1032, 495] width 61 height 16
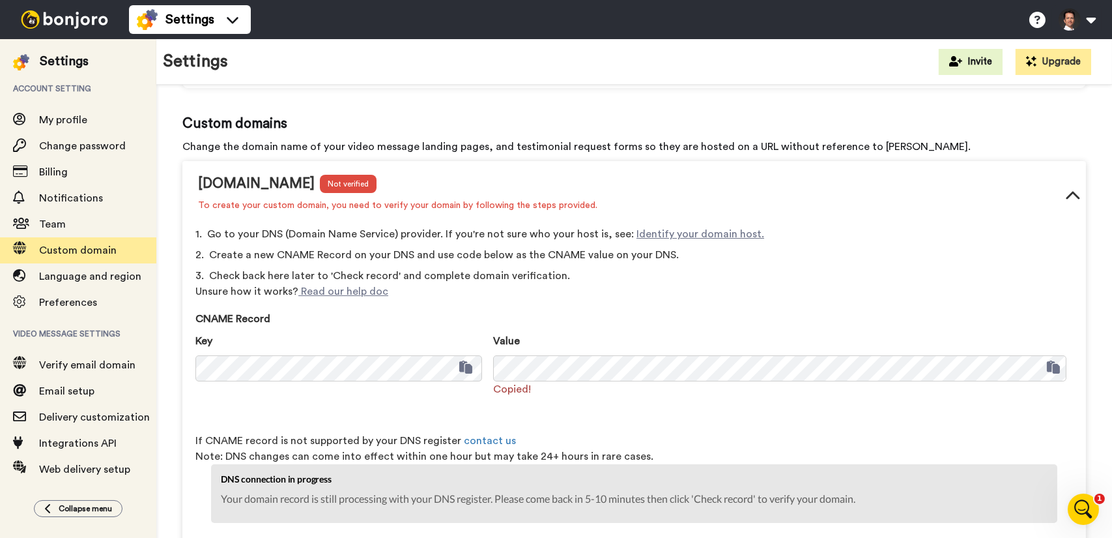
scroll to position [227, 0]
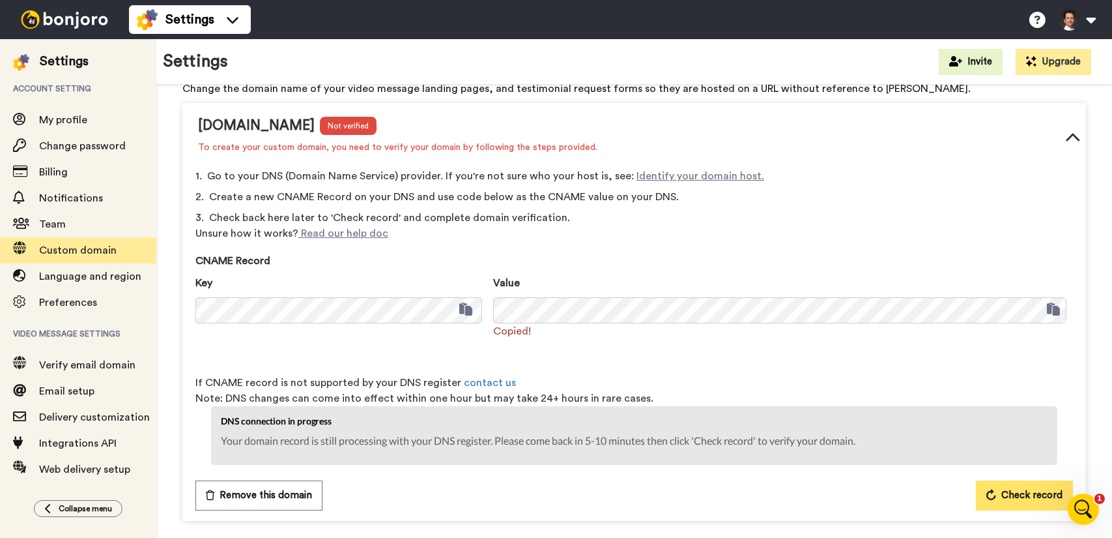
click at [1022, 495] on span "Check record" at bounding box center [1032, 495] width 61 height 16
click at [1002, 497] on span "Check record" at bounding box center [1032, 495] width 61 height 16
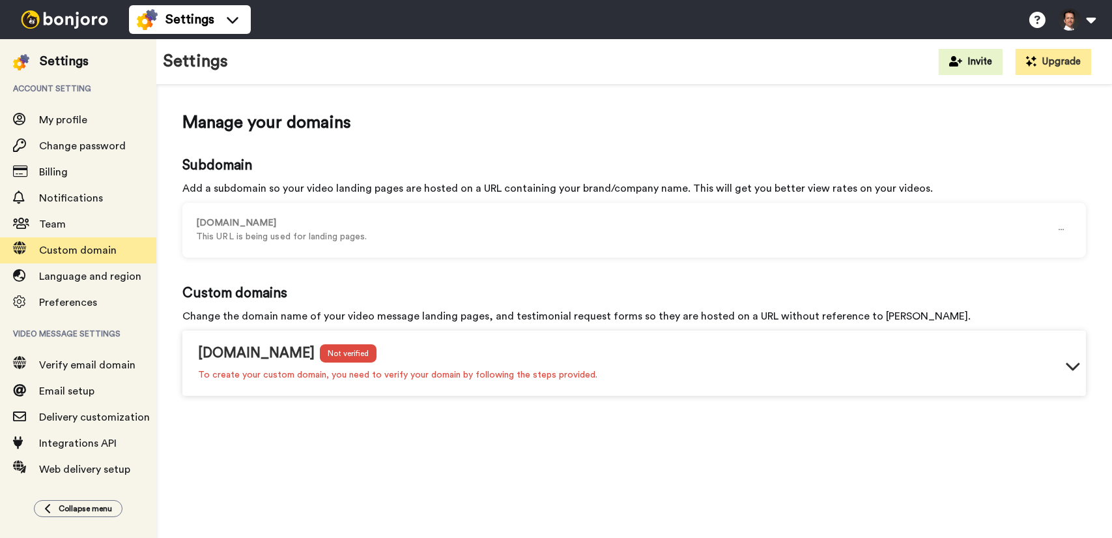
click at [779, 363] on div "[DOMAIN_NAME] Not verified To create your custom domain, you need to verify you…" at bounding box center [634, 366] width 904 height 60
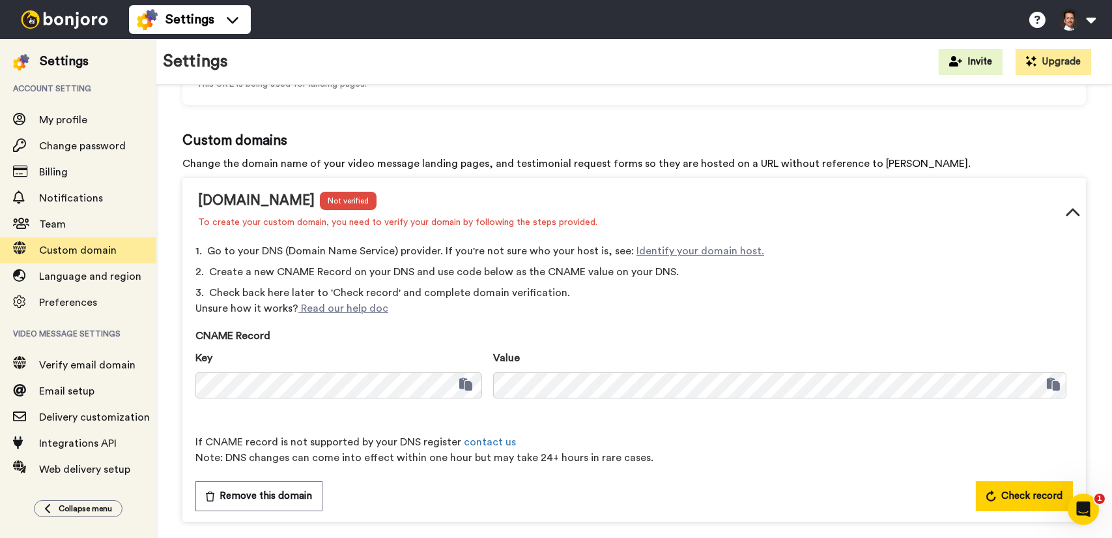
scroll to position [154, 0]
click at [1028, 505] on button "Check record" at bounding box center [1024, 495] width 97 height 30
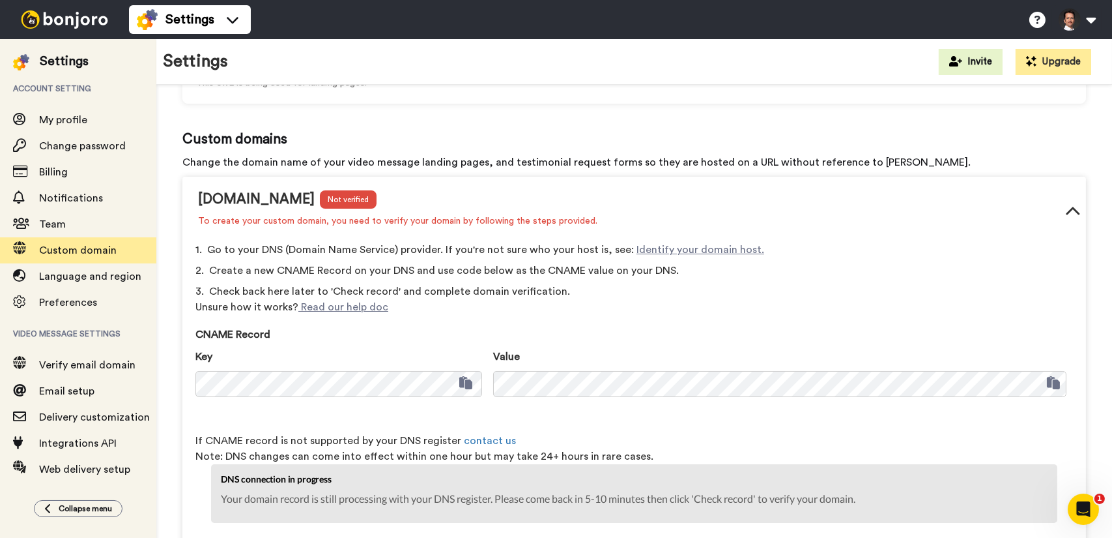
scroll to position [212, 0]
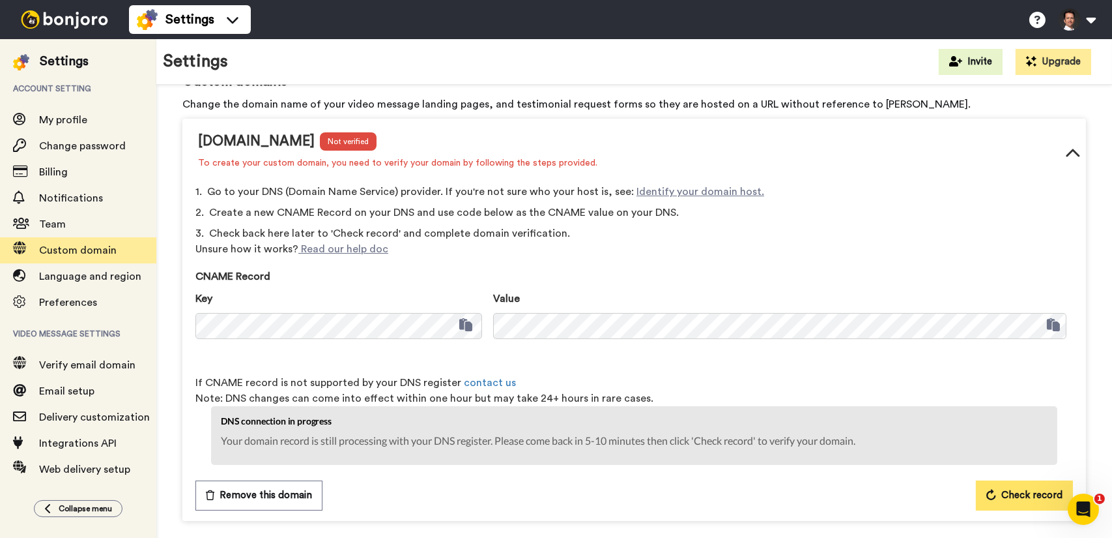
click at [1003, 497] on span "Check record" at bounding box center [1032, 495] width 61 height 16
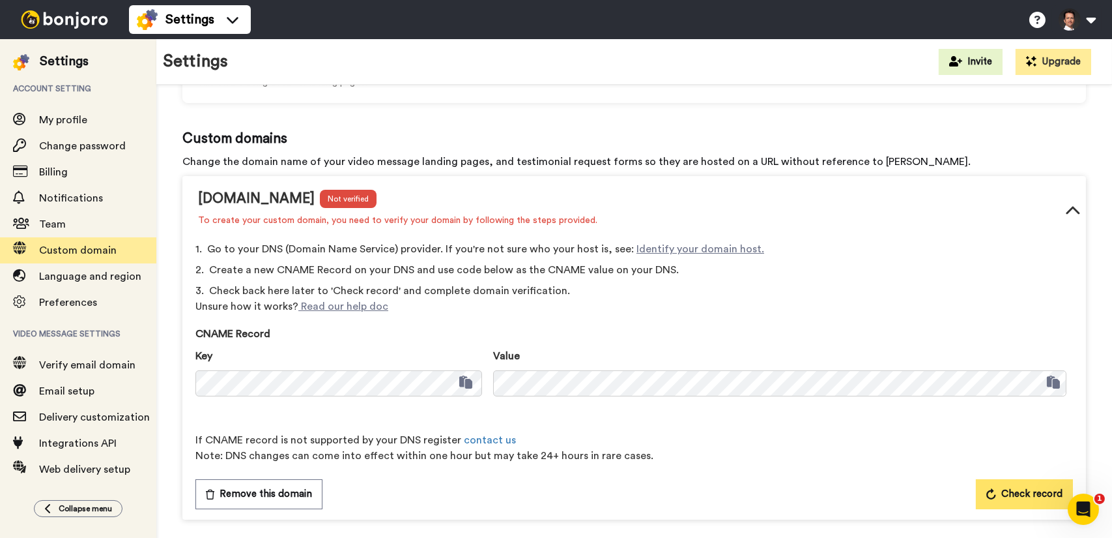
scroll to position [154, 0]
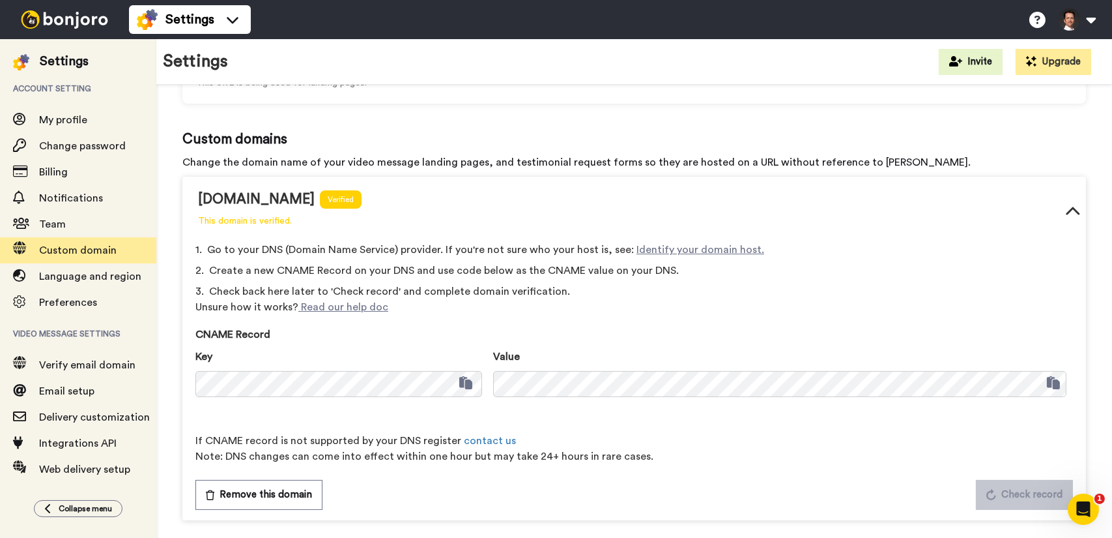
click at [1066, 210] on icon at bounding box center [1073, 211] width 14 height 8
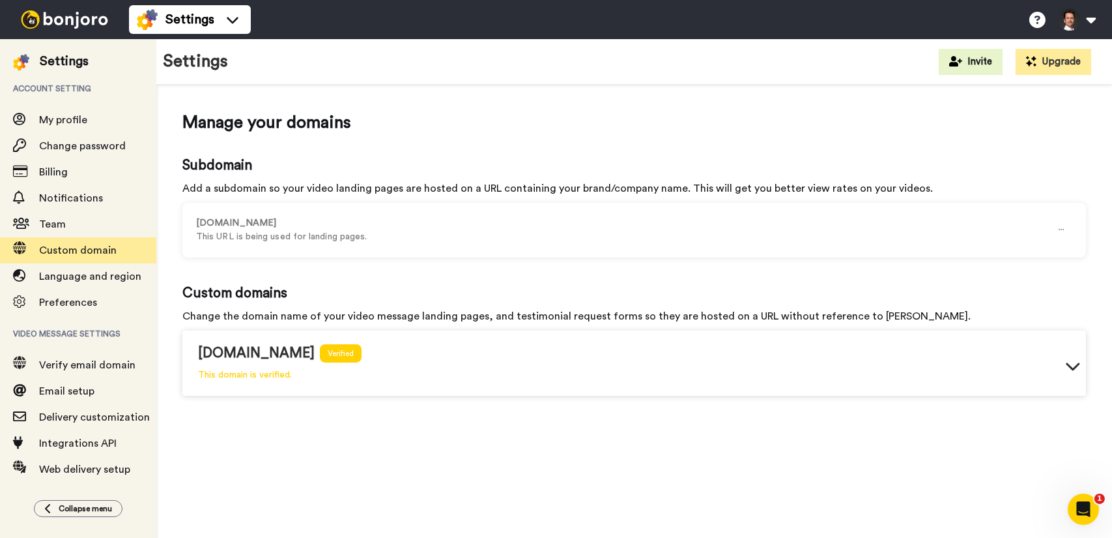
scroll to position [0, 0]
click at [70, 19] on img at bounding box center [65, 19] width 98 height 18
